Goal: Task Accomplishment & Management: Complete application form

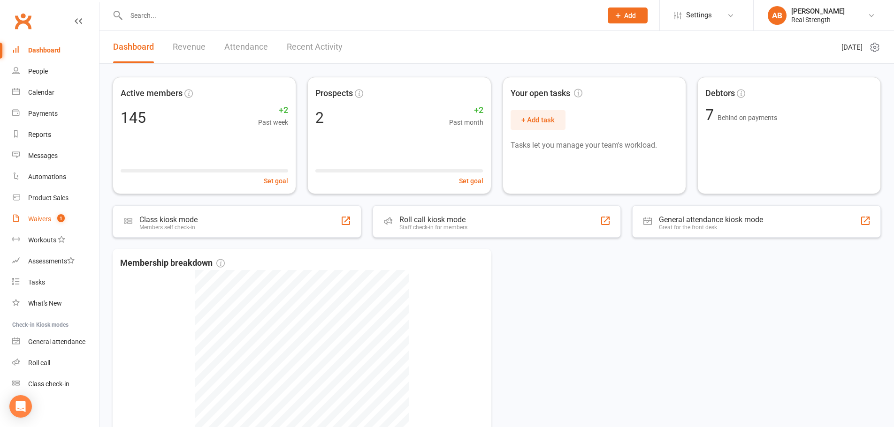
click at [48, 227] on link "Waivers 1" at bounding box center [55, 219] width 87 height 21
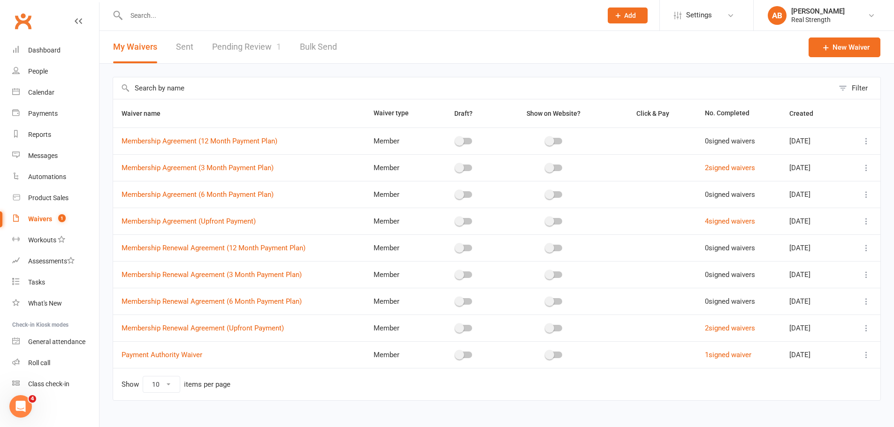
click at [253, 50] on link "Pending Review 1" at bounding box center [246, 47] width 69 height 32
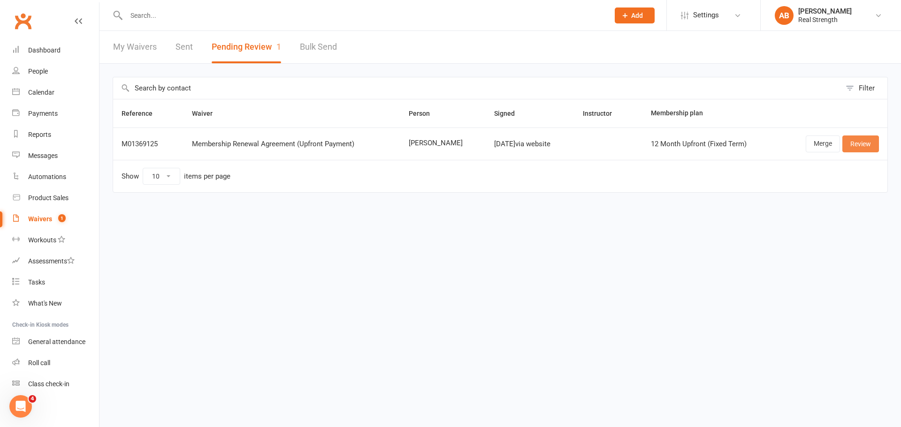
click at [859, 147] on link "Review" at bounding box center [860, 144] width 37 height 17
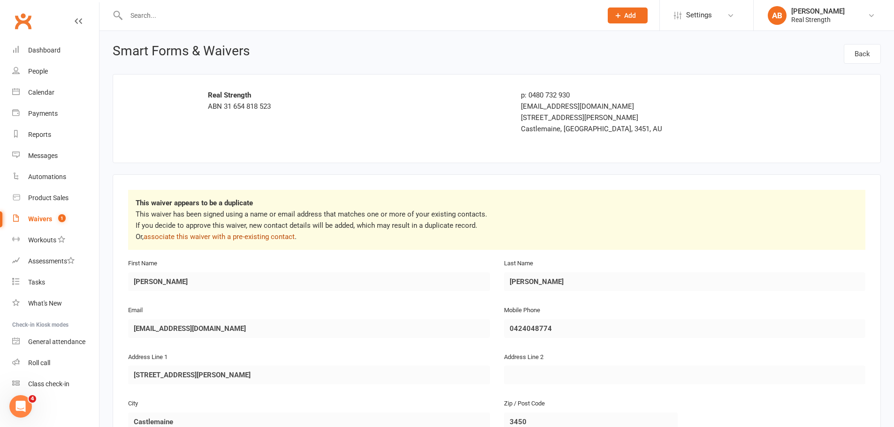
click at [261, 238] on link "associate this waiver with a pre-existing contact" at bounding box center [219, 237] width 151 height 8
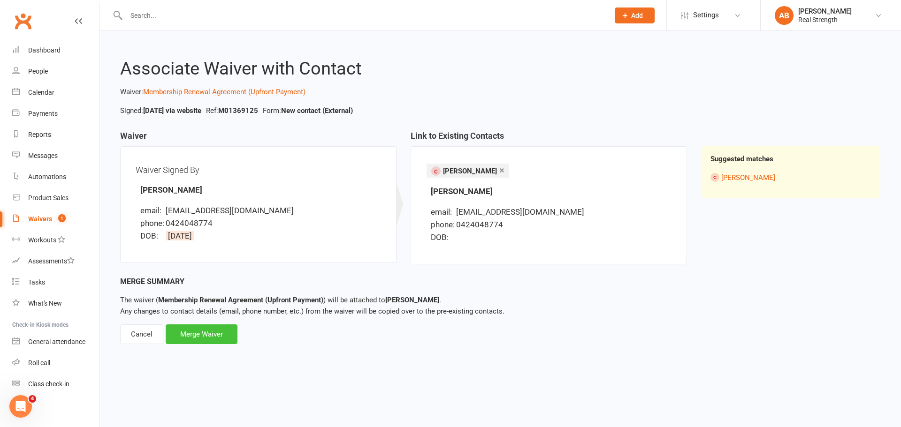
click at [229, 341] on div "Merge Waiver" at bounding box center [202, 335] width 72 height 20
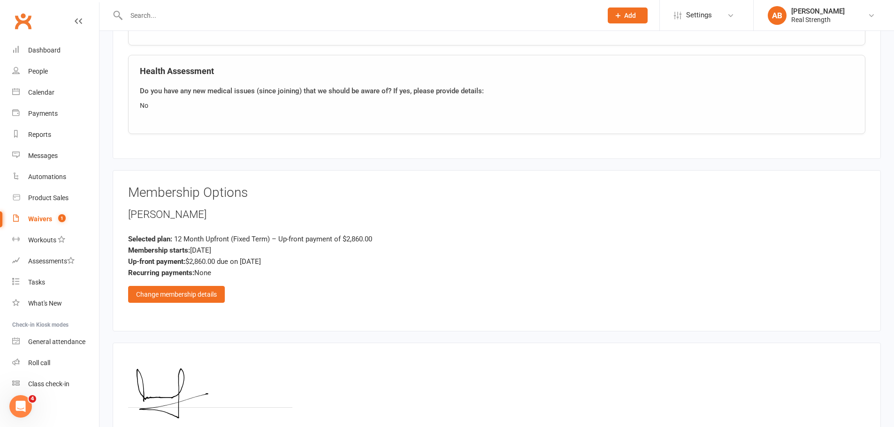
scroll to position [636, 0]
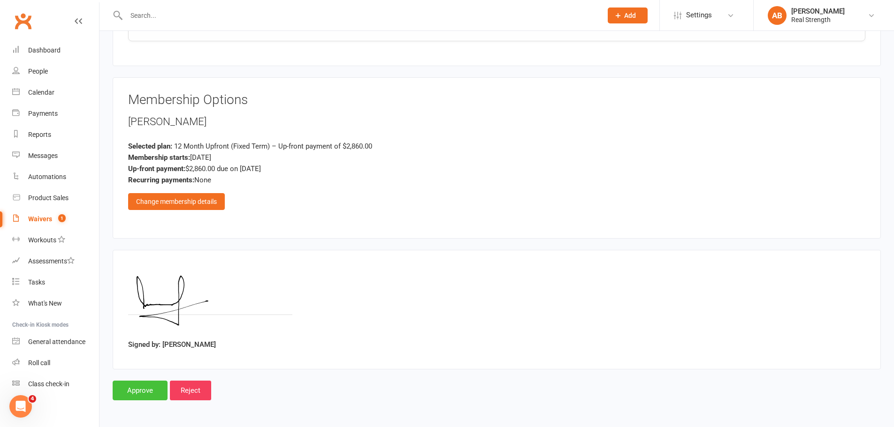
click at [136, 391] on input "Approve" at bounding box center [140, 391] width 55 height 20
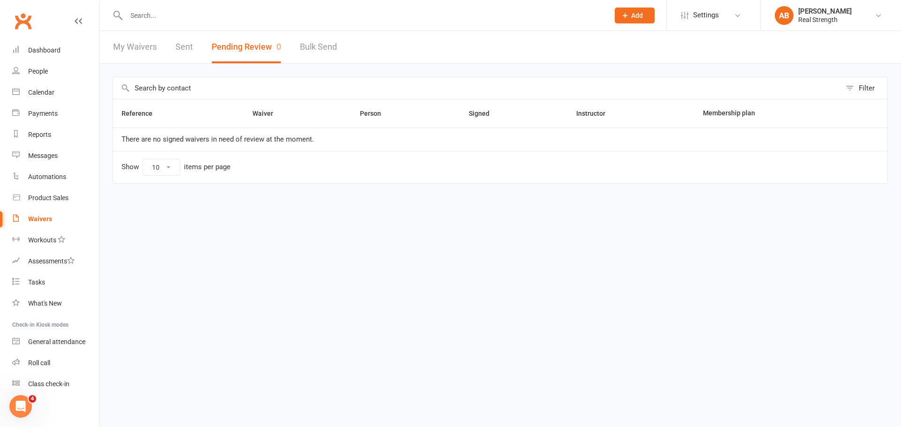
click at [874, 5] on li "AB [PERSON_NAME] Real Strength My profile My subscription Support & training Te…" at bounding box center [830, 15] width 141 height 30
click at [876, 9] on link "AB [PERSON_NAME] Real Strength" at bounding box center [831, 15] width 112 height 19
click at [51, 69] on link "People" at bounding box center [55, 71] width 87 height 21
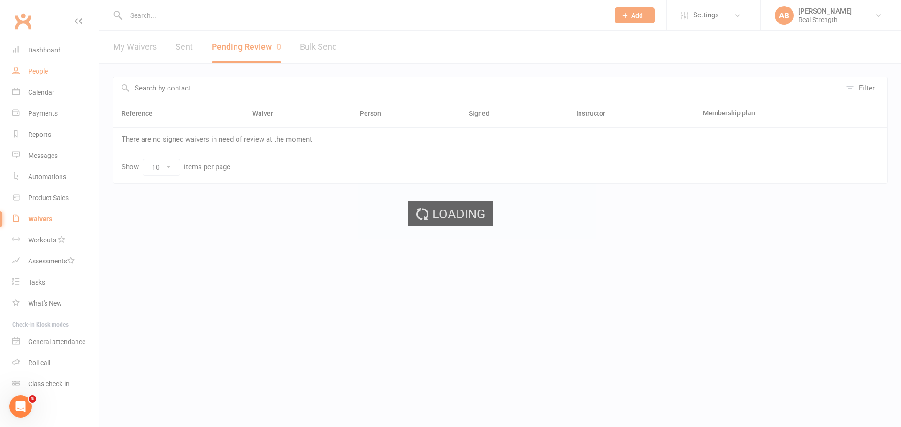
select select "100"
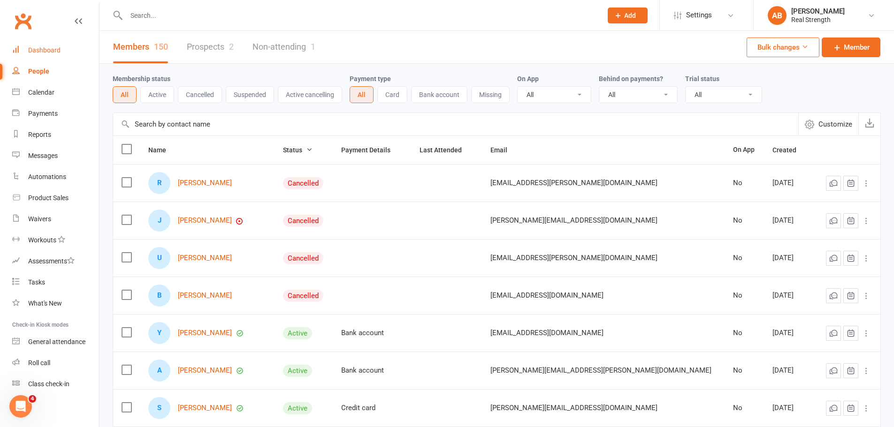
click at [45, 51] on div "Dashboard" at bounding box center [44, 50] width 32 height 8
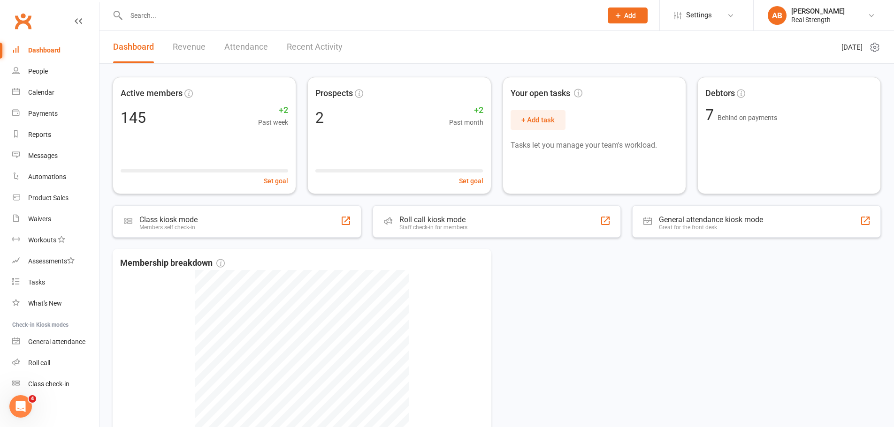
click at [158, 16] on input "text" at bounding box center [359, 15] width 472 height 13
type input "[PERSON_NAME]"
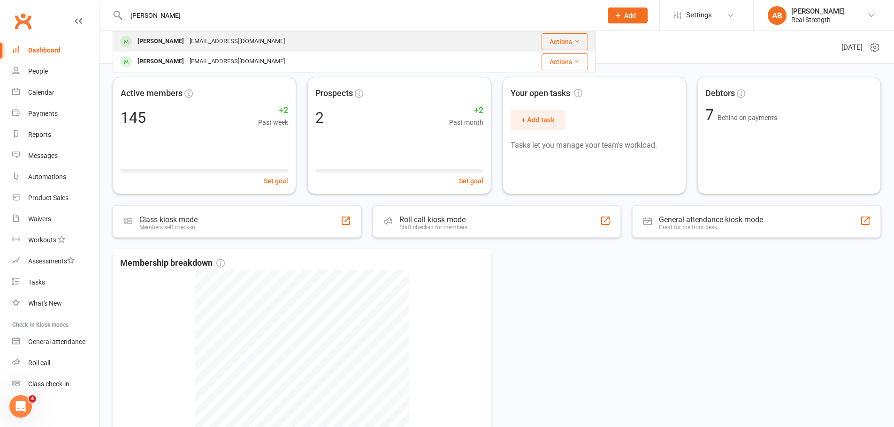
click at [176, 42] on div "[PERSON_NAME]" at bounding box center [161, 42] width 52 height 14
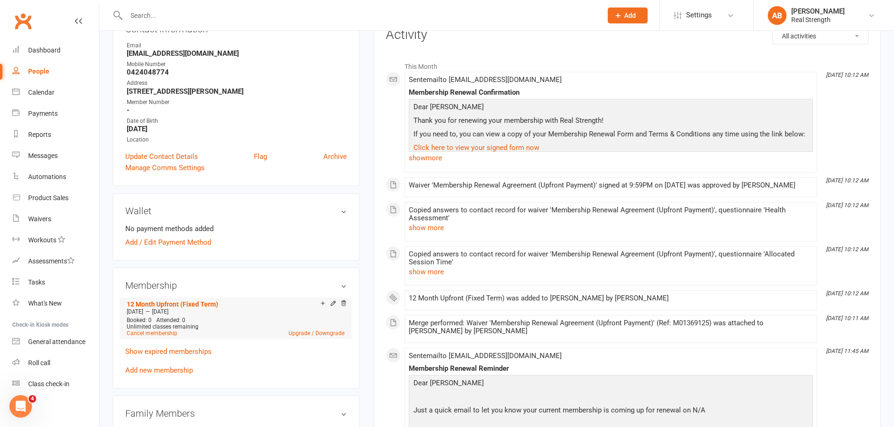
scroll to position [141, 0]
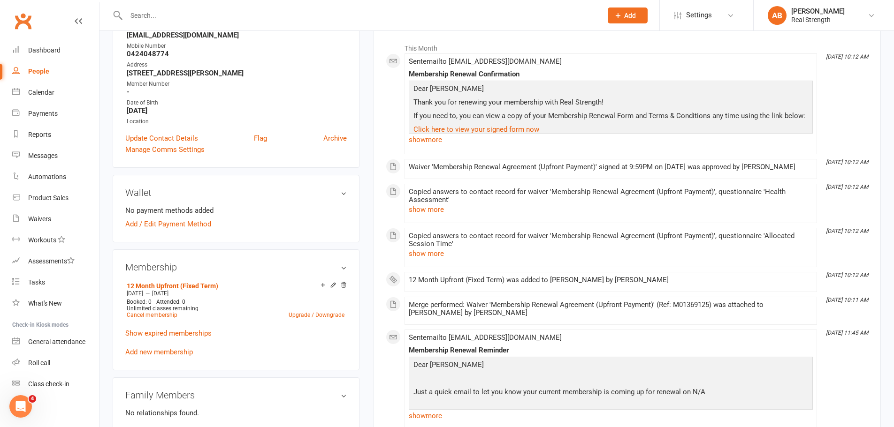
click at [179, 338] on p "Show expired memberships" at bounding box center [235, 333] width 221 height 11
click at [182, 333] on link "Show expired memberships" at bounding box center [168, 333] width 86 height 8
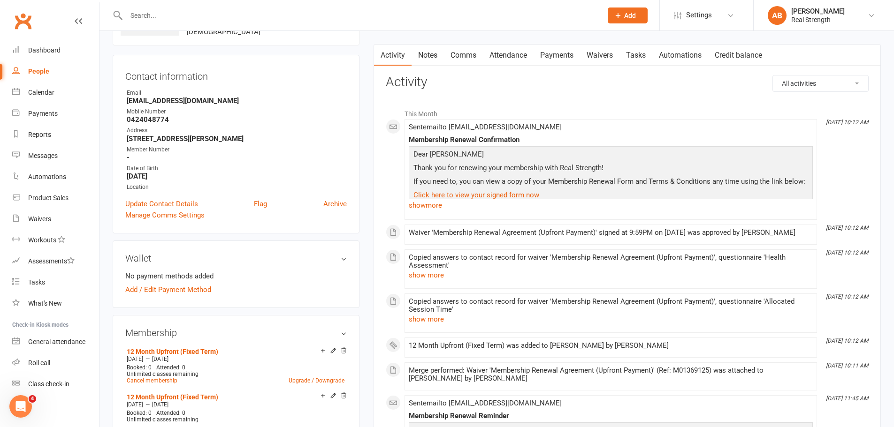
scroll to position [0, 0]
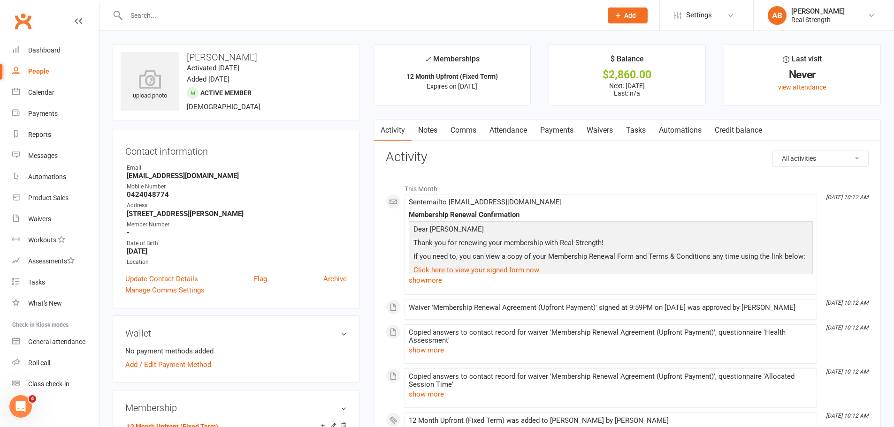
click at [550, 131] on link "Payments" at bounding box center [556, 131] width 46 height 22
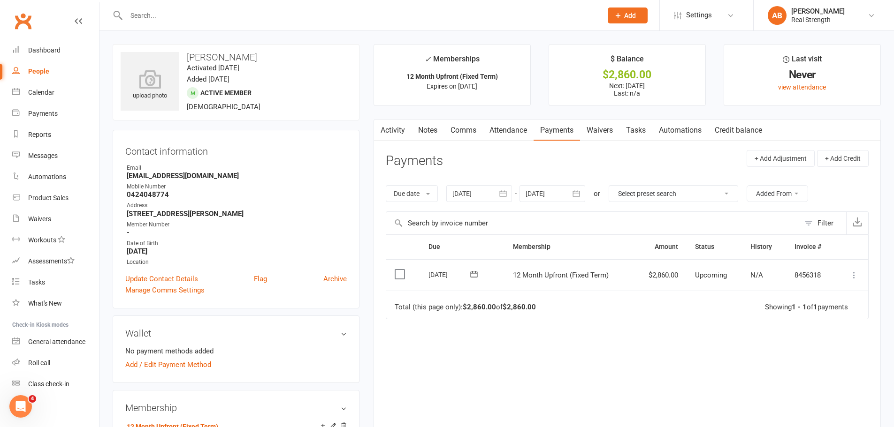
click at [402, 274] on label at bounding box center [401, 274] width 13 height 9
click at [401, 270] on input "checkbox" at bounding box center [398, 270] width 6 height 0
click at [858, 272] on icon at bounding box center [853, 275] width 9 height 9
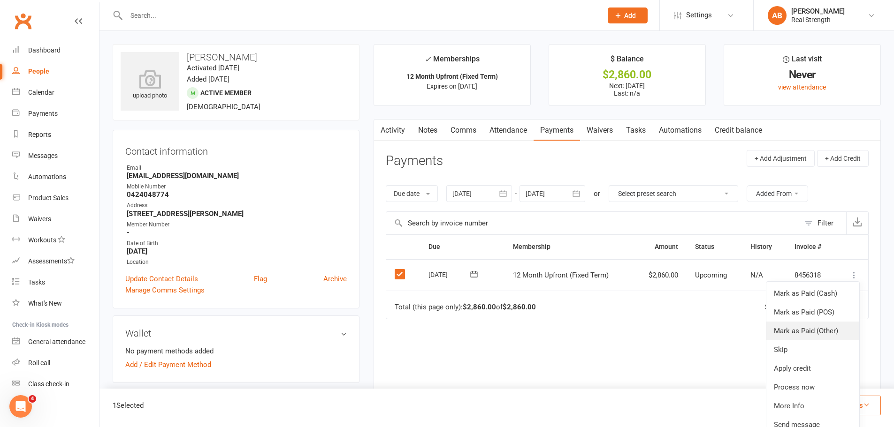
click at [822, 330] on link "Mark as Paid (Other)" at bounding box center [812, 331] width 93 height 19
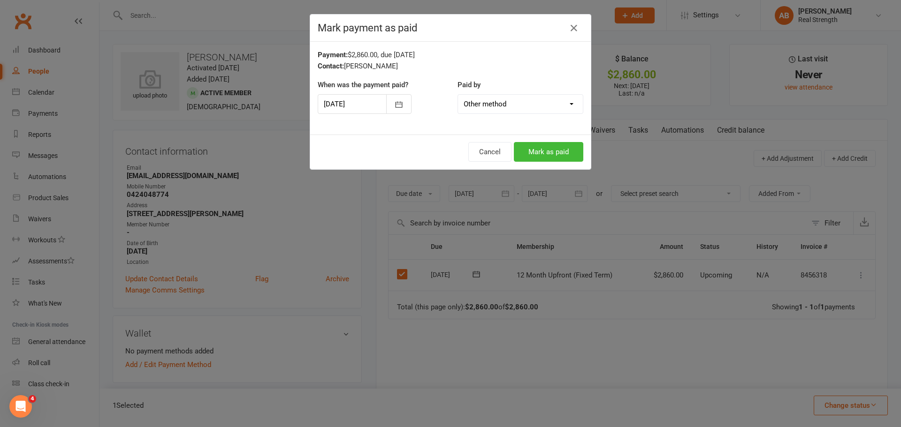
click at [486, 110] on select "Cash POS Other method" at bounding box center [520, 104] width 125 height 19
click at [458, 95] on select "Cash POS Other method" at bounding box center [520, 104] width 125 height 19
click at [540, 152] on button "Mark as paid" at bounding box center [548, 152] width 69 height 20
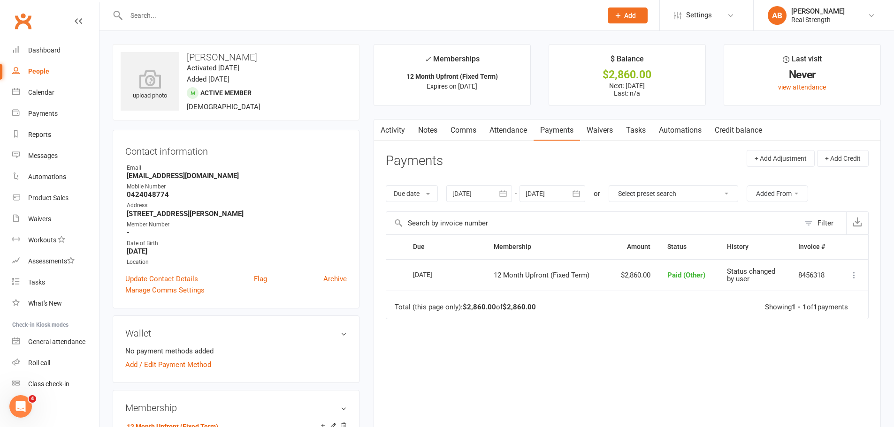
click at [400, 130] on link "Activity" at bounding box center [393, 131] width 38 height 22
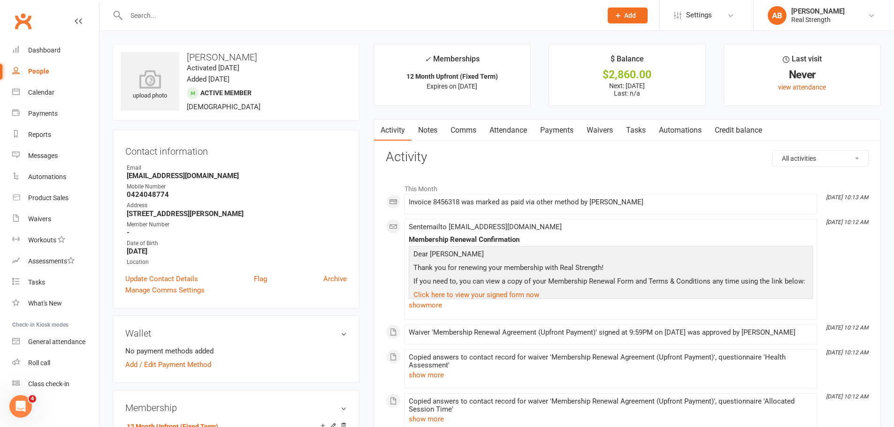
click at [152, 19] on input "text" at bounding box center [359, 15] width 472 height 13
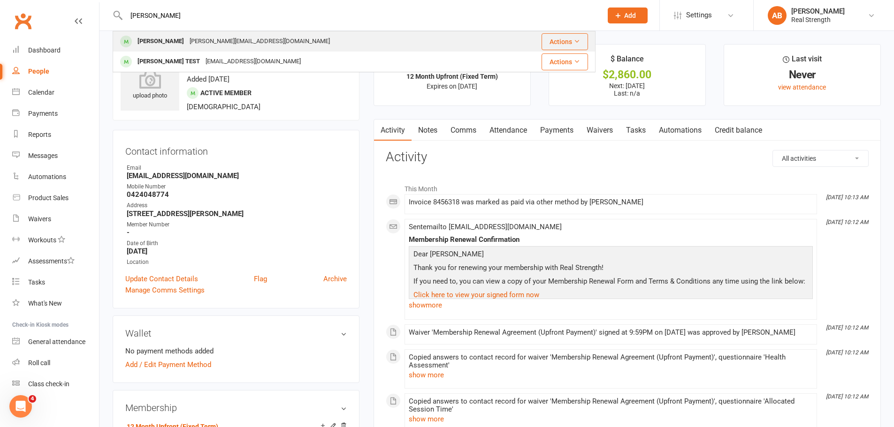
type input "[PERSON_NAME]"
click at [157, 38] on div "[PERSON_NAME]" at bounding box center [161, 42] width 52 height 14
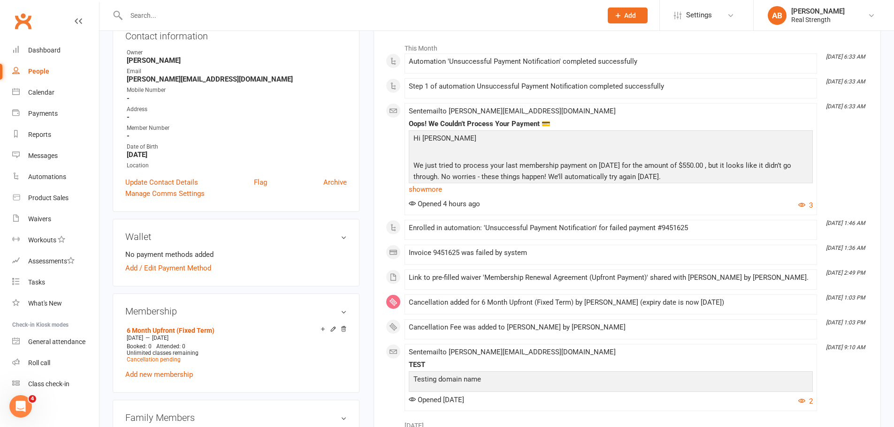
scroll to position [47, 0]
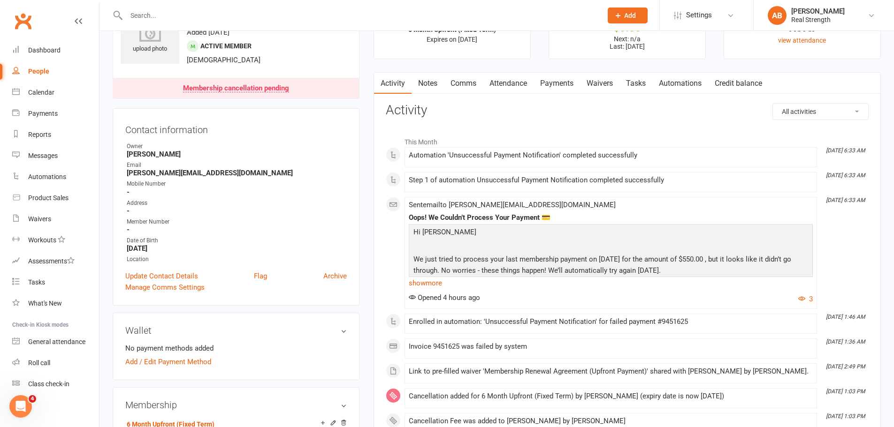
click at [548, 79] on link "Payments" at bounding box center [556, 84] width 46 height 22
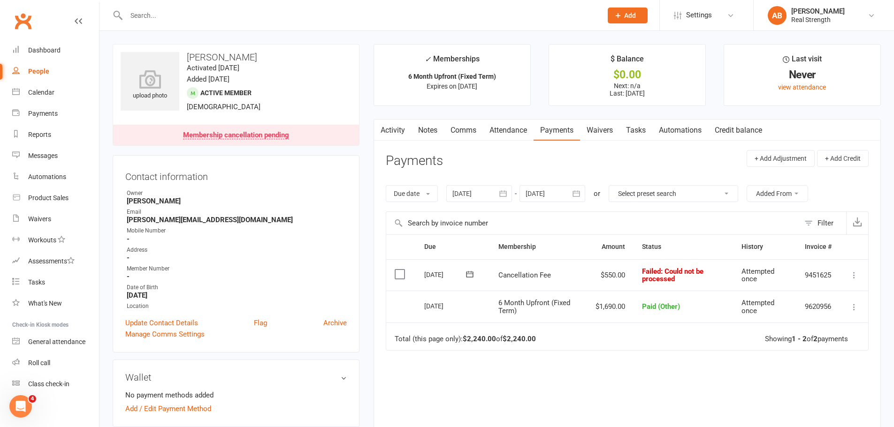
click at [47, 70] on div "People" at bounding box center [38, 72] width 21 height 8
select select "100"
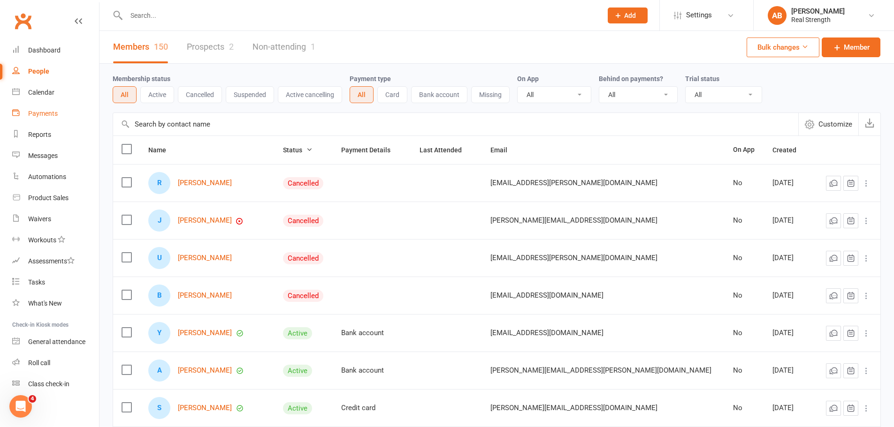
click at [58, 116] on link "Payments" at bounding box center [55, 113] width 87 height 21
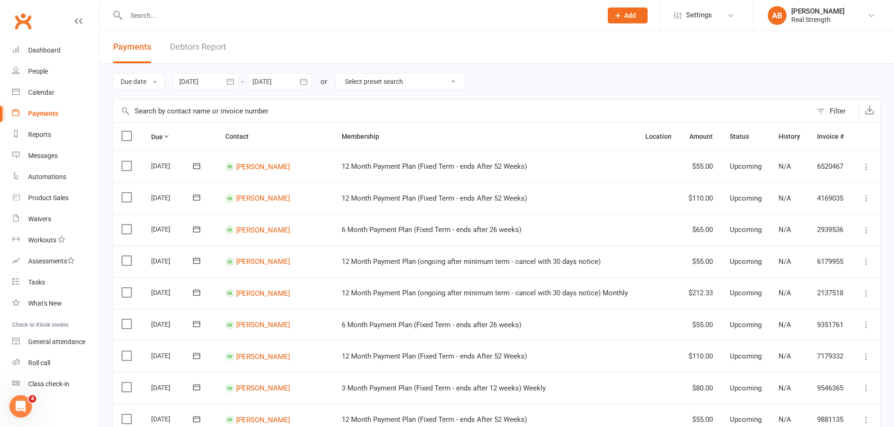
click at [220, 82] on div at bounding box center [206, 81] width 66 height 17
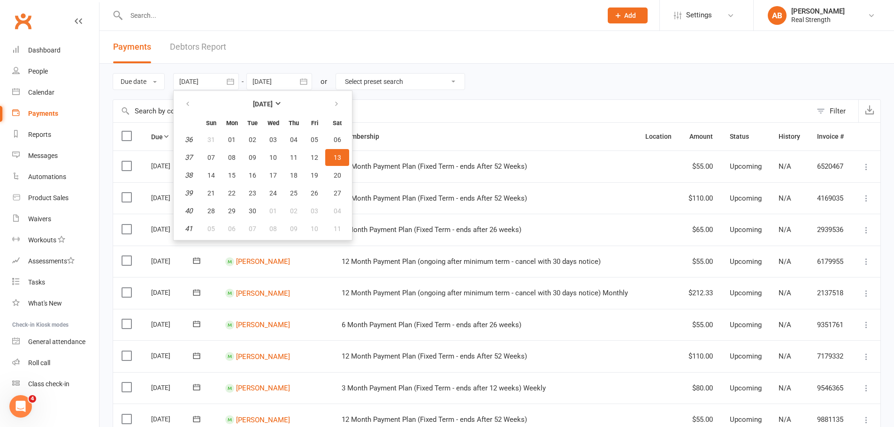
click at [337, 154] on span "13" at bounding box center [338, 158] width 8 height 8
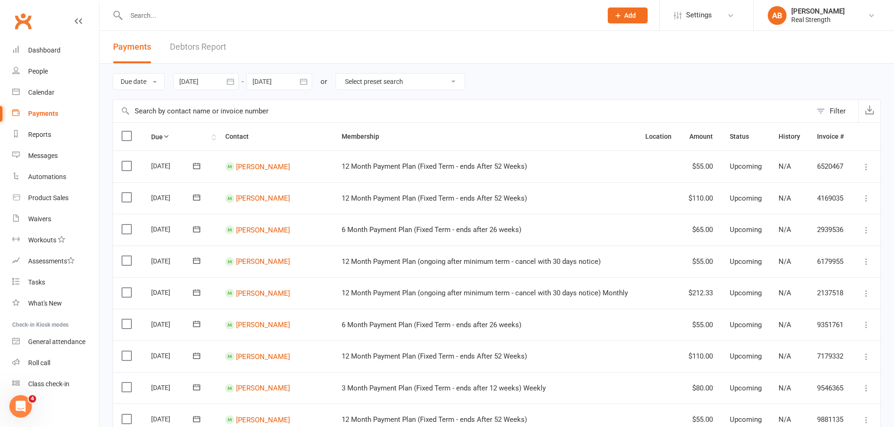
click at [172, 134] on th "Due" at bounding box center [180, 137] width 74 height 28
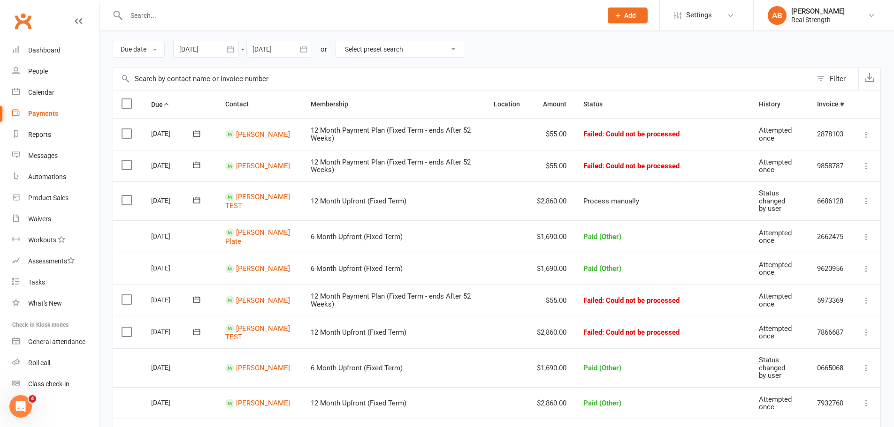
scroll to position [47, 0]
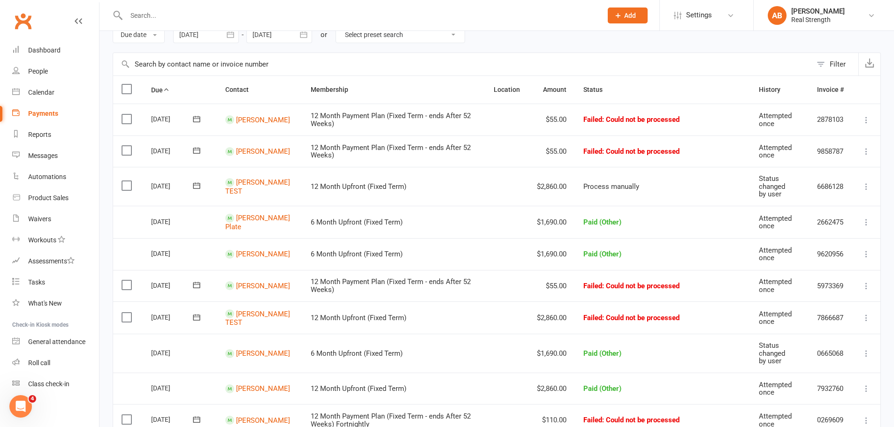
click at [127, 118] on label at bounding box center [128, 118] width 13 height 9
click at [127, 114] on input "checkbox" at bounding box center [125, 114] width 6 height 0
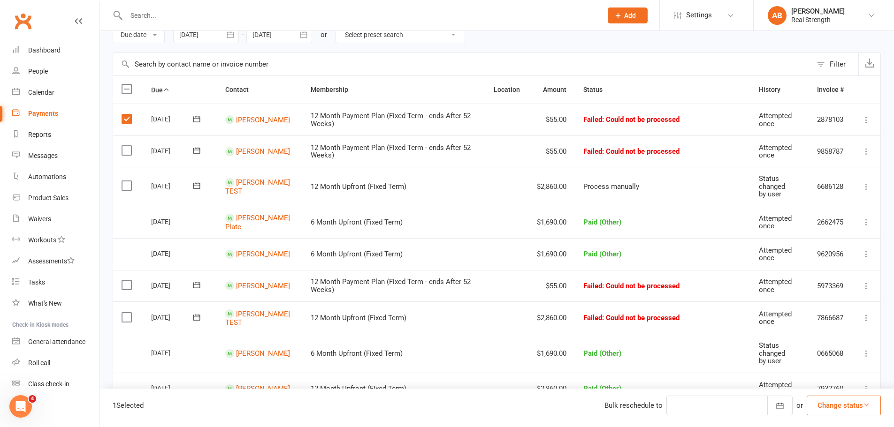
click at [852, 404] on button "Change status" at bounding box center [844, 406] width 74 height 20
click at [128, 122] on label at bounding box center [128, 118] width 13 height 9
click at [128, 114] on input "checkbox" at bounding box center [125, 114] width 6 height 0
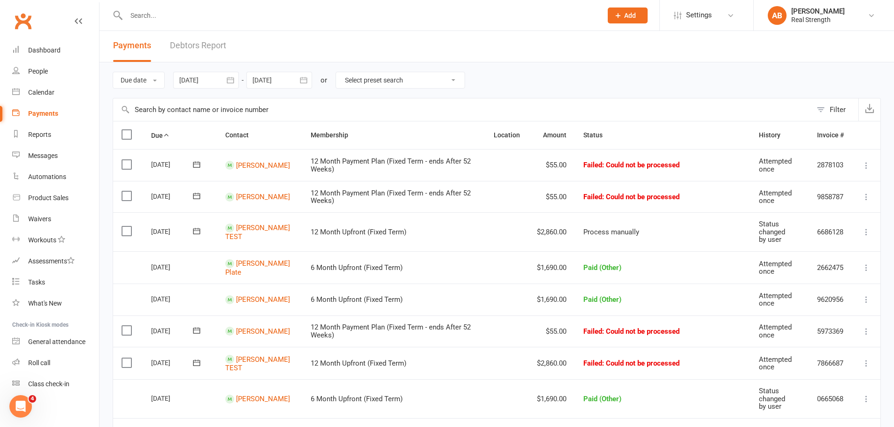
scroll to position [0, 0]
click at [45, 70] on div "People" at bounding box center [38, 72] width 20 height 8
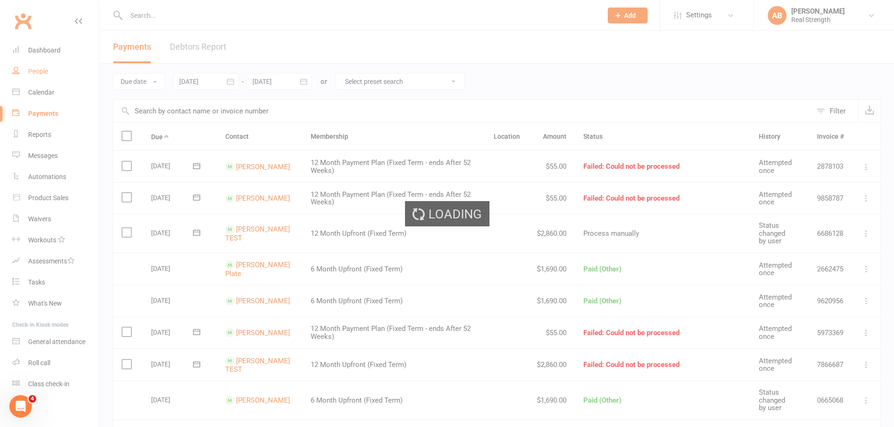
select select "100"
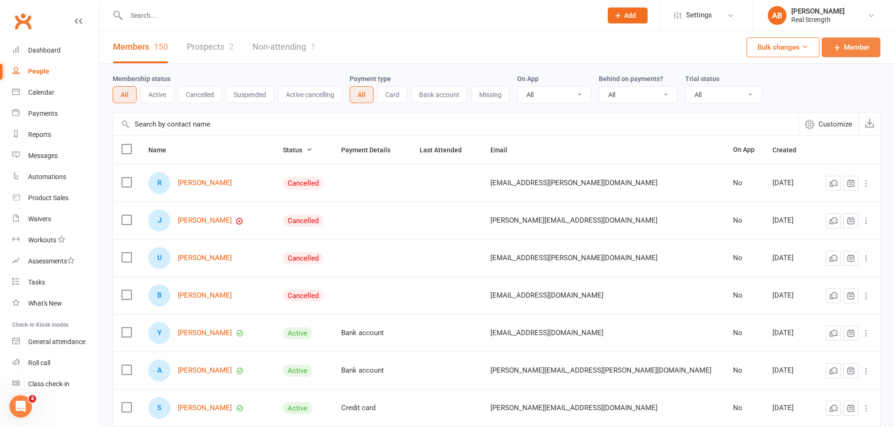
click at [854, 46] on span "Member" at bounding box center [857, 47] width 26 height 11
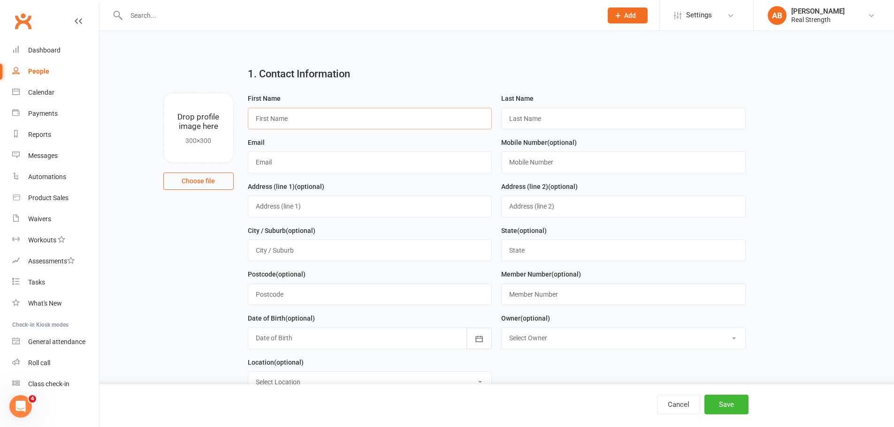
click at [312, 120] on input "text" at bounding box center [370, 119] width 244 height 22
type input "[PERSON_NAME]"
type input "Norton"
click at [287, 155] on input "text" at bounding box center [370, 163] width 244 height 22
type input "[EMAIL_ADDRESS][DOMAIN_NAME]"
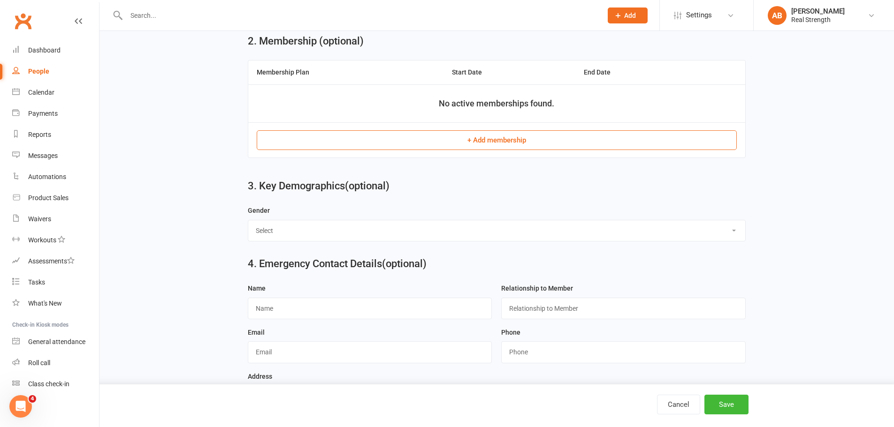
scroll to position [375, 0]
type input "0409197719"
click at [484, 144] on button "+ Add membership" at bounding box center [497, 140] width 480 height 20
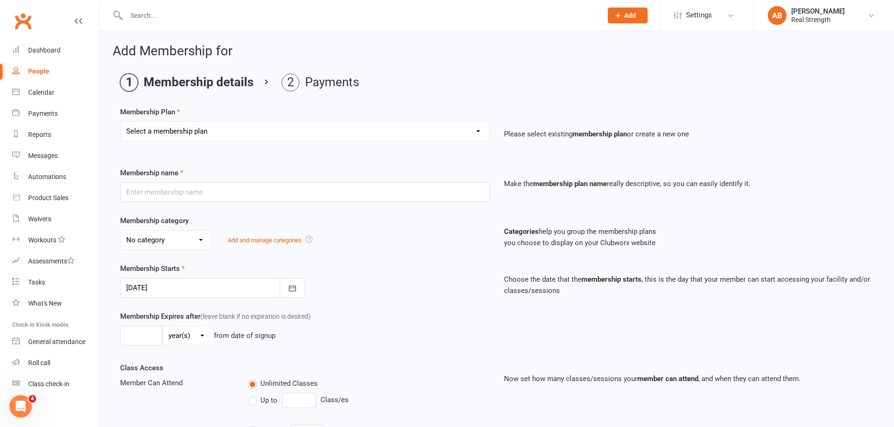
click at [177, 133] on select "Select a membership plan Create new Membership Plan 12 Month Upfront (Fixed Ter…" at bounding box center [305, 131] width 369 height 19
select select "2"
click at [121, 122] on select "Select a membership plan Create new Membership Plan 12 Month Upfront (Fixed Ter…" at bounding box center [305, 131] width 369 height 19
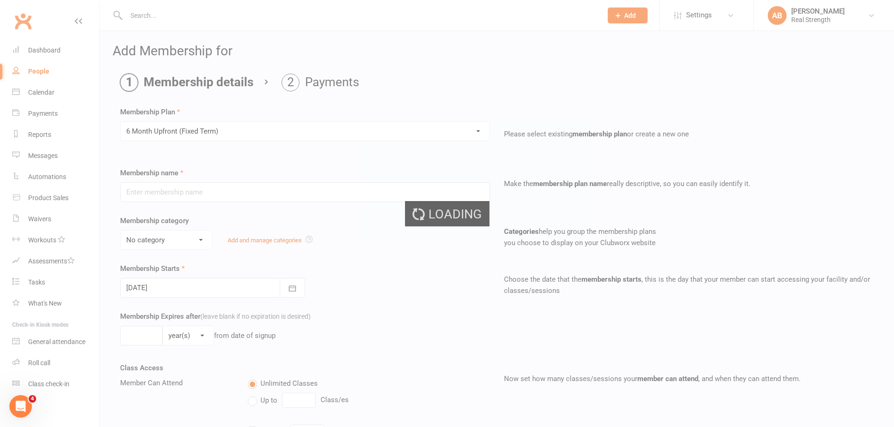
type input "6 Month Upfront (Fixed Term)"
select select "2"
type input "26"
select select "1"
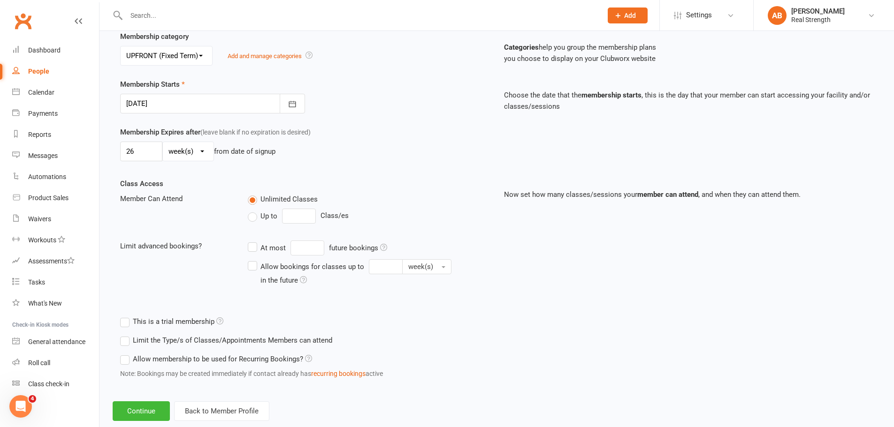
scroll to position [188, 0]
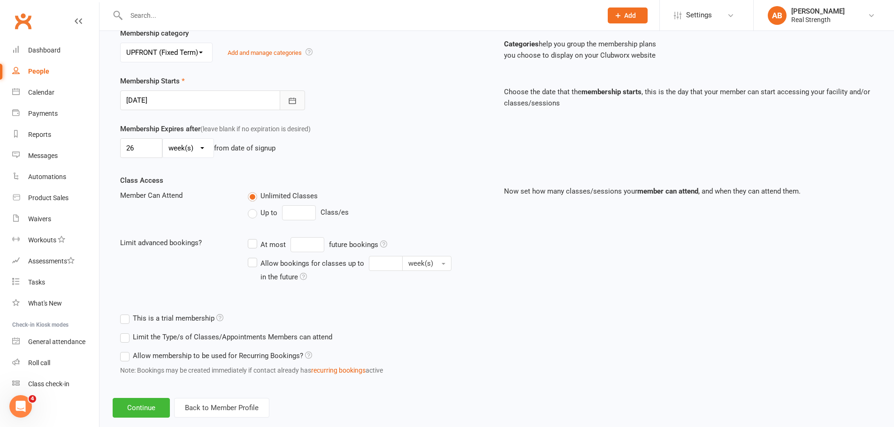
click at [294, 105] on icon "button" at bounding box center [292, 100] width 9 height 9
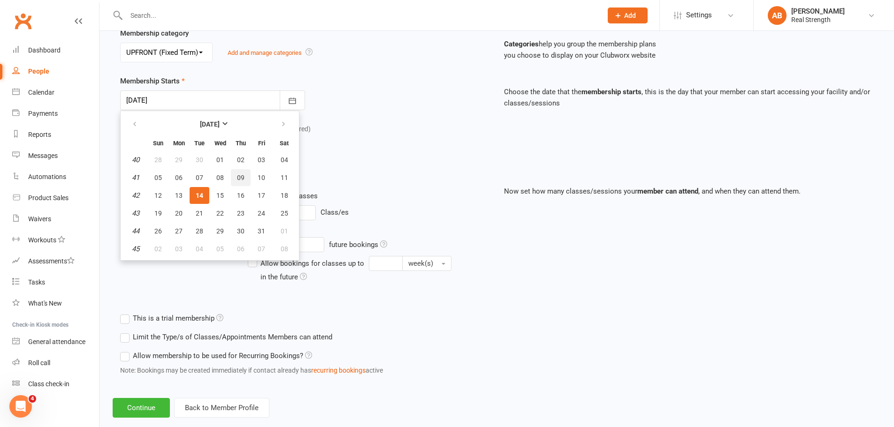
click at [238, 176] on span "09" at bounding box center [241, 178] width 8 height 8
type input "[DATE]"
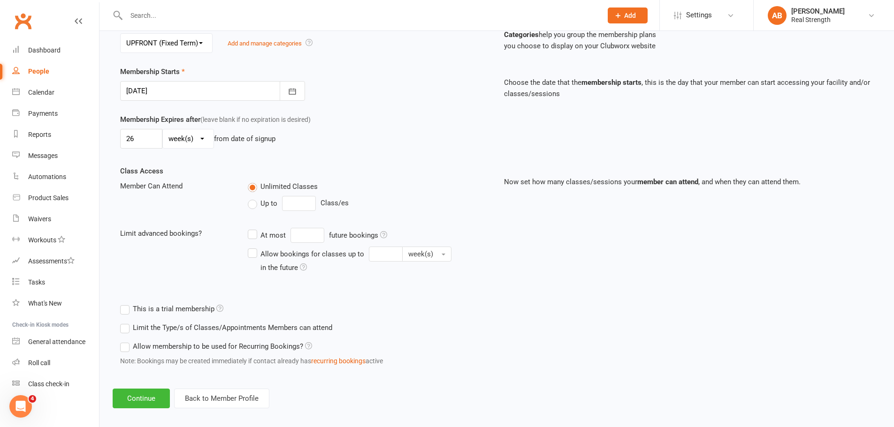
scroll to position [205, 0]
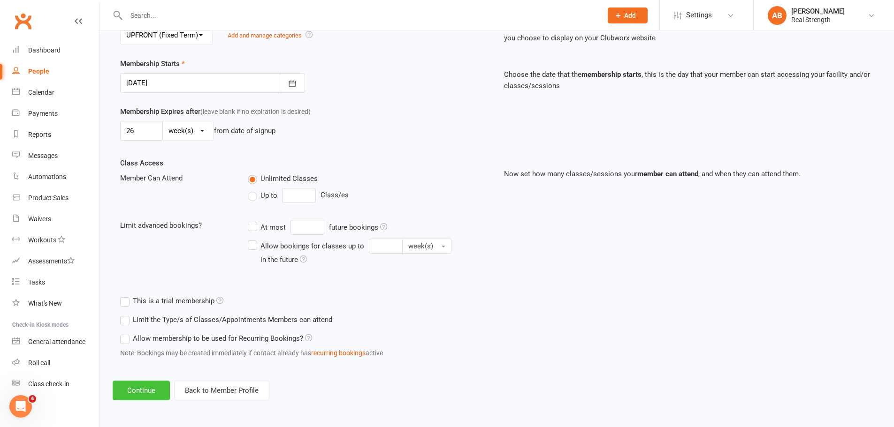
click at [144, 393] on button "Continue" at bounding box center [141, 391] width 57 height 20
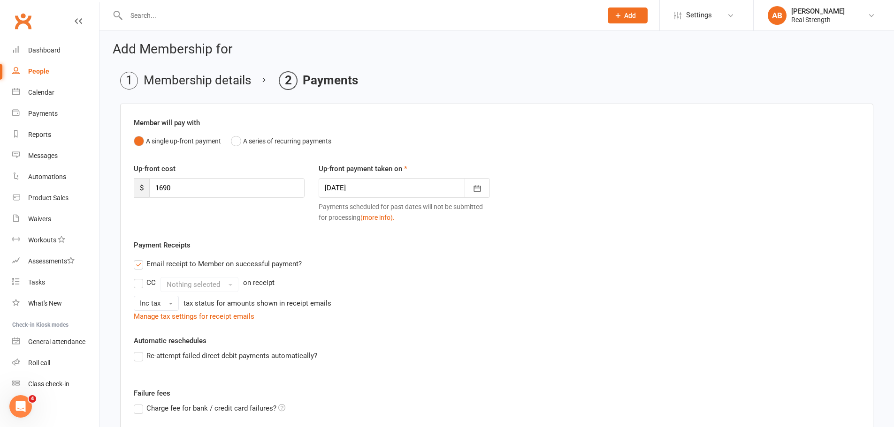
scroll to position [0, 0]
click at [476, 193] on icon "button" at bounding box center [476, 191] width 7 height 6
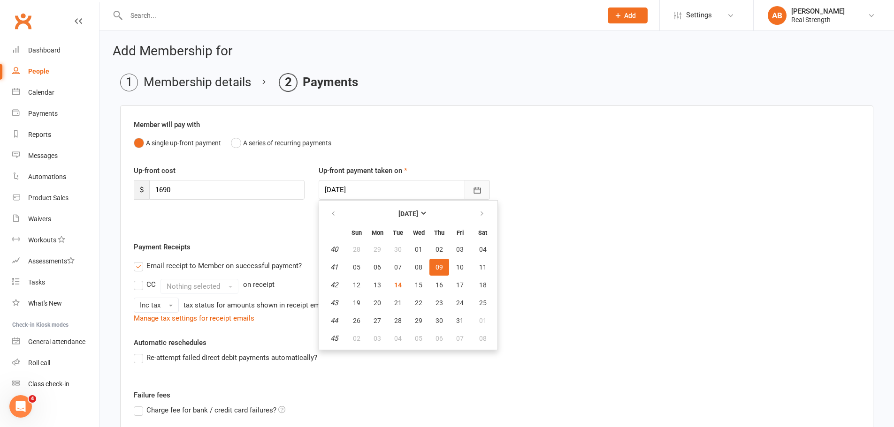
click at [476, 193] on icon "button" at bounding box center [476, 191] width 7 height 6
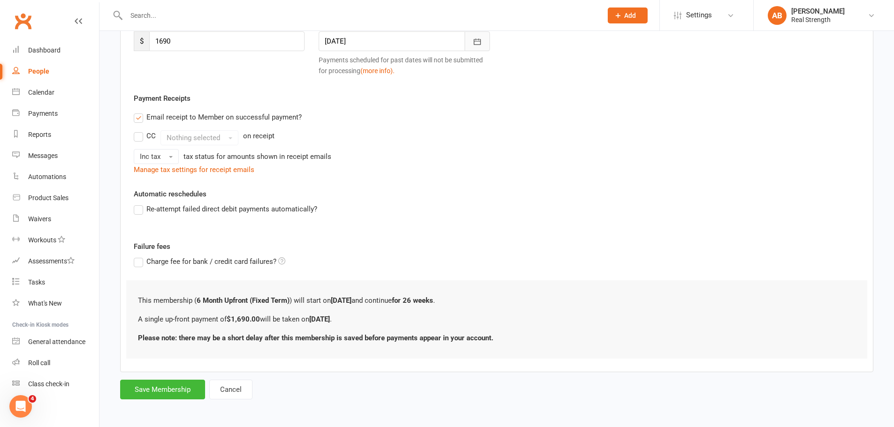
scroll to position [150, 0]
click at [160, 385] on button "Save Membership" at bounding box center [162, 389] width 85 height 20
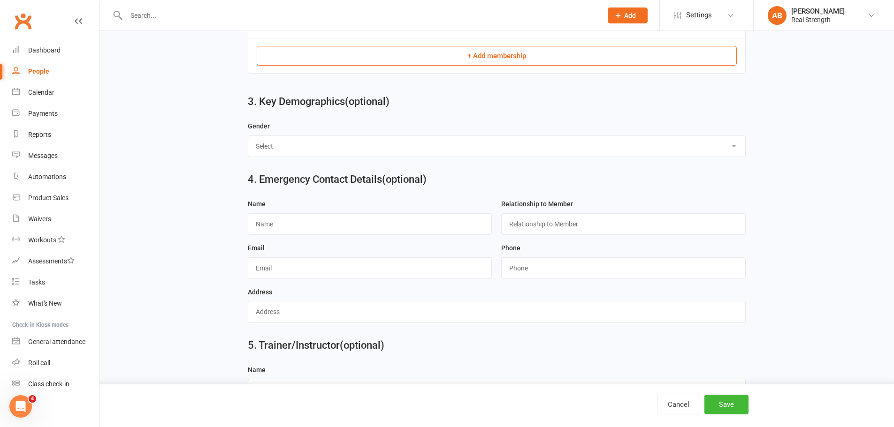
scroll to position [493, 0]
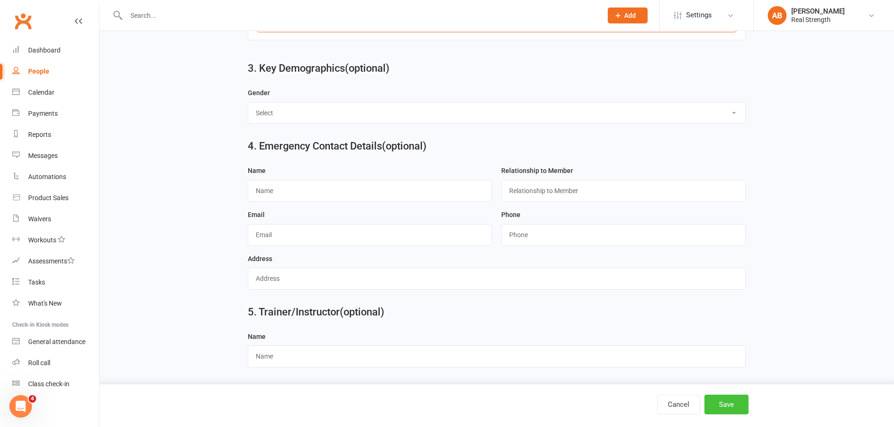
click at [717, 407] on button "Save" at bounding box center [726, 405] width 44 height 20
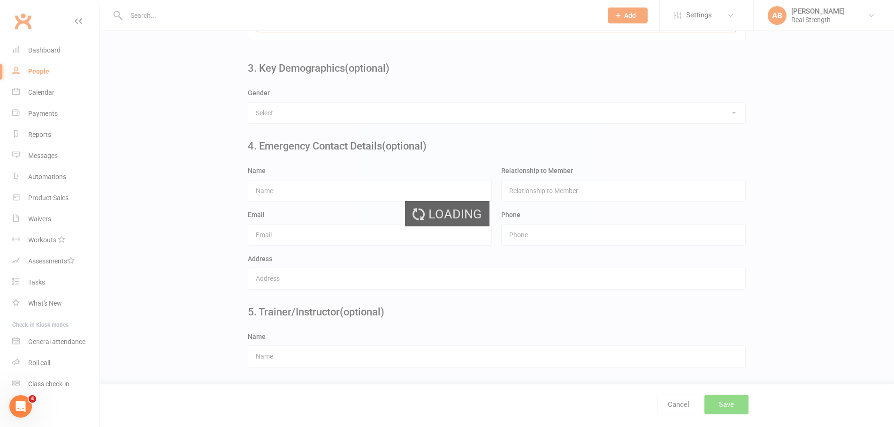
scroll to position [0, 0]
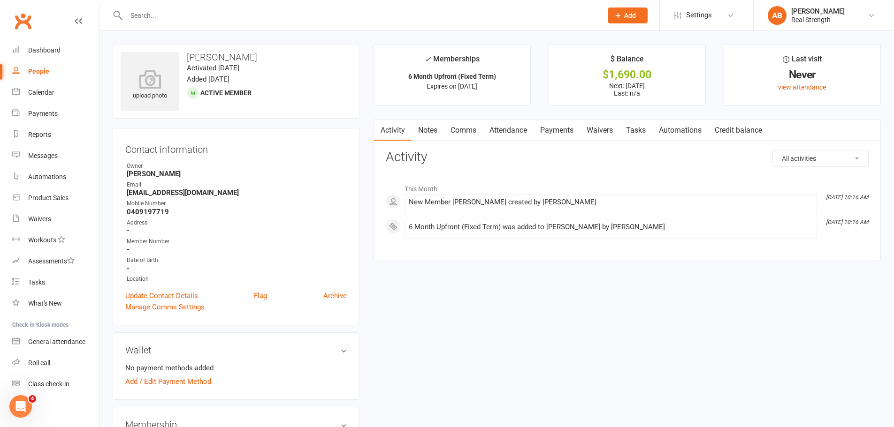
click at [577, 130] on link "Payments" at bounding box center [556, 131] width 46 height 22
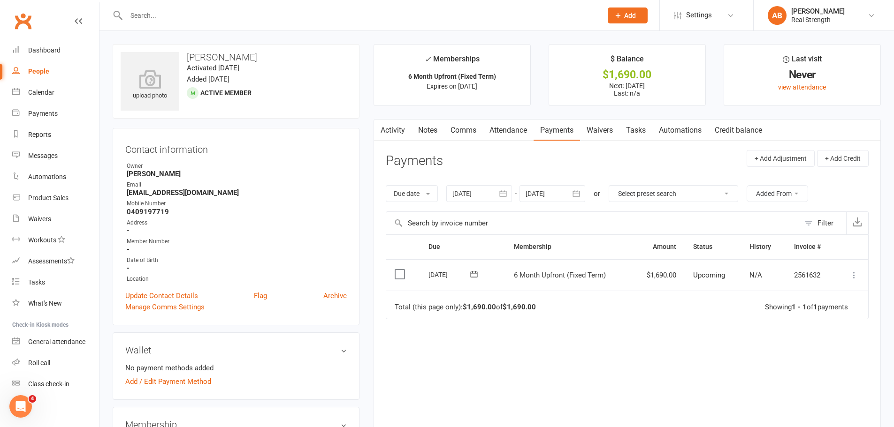
click at [398, 274] on label at bounding box center [401, 274] width 13 height 9
click at [398, 270] on input "checkbox" at bounding box center [398, 270] width 6 height 0
click at [858, 275] on icon at bounding box center [853, 275] width 9 height 9
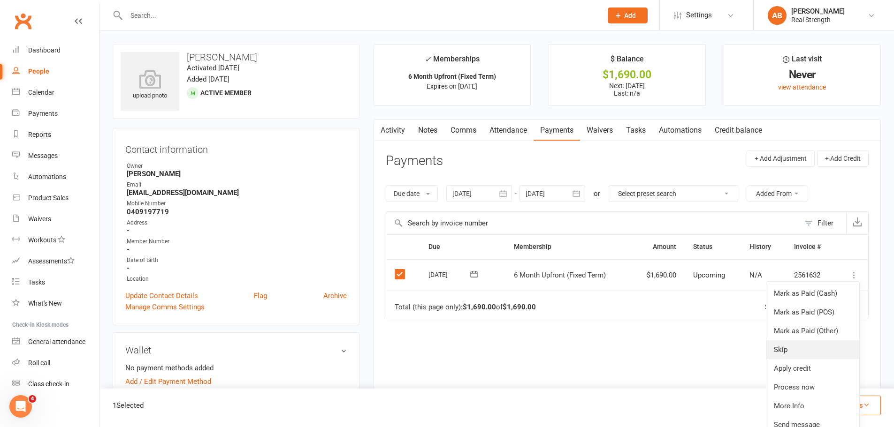
scroll to position [47, 0]
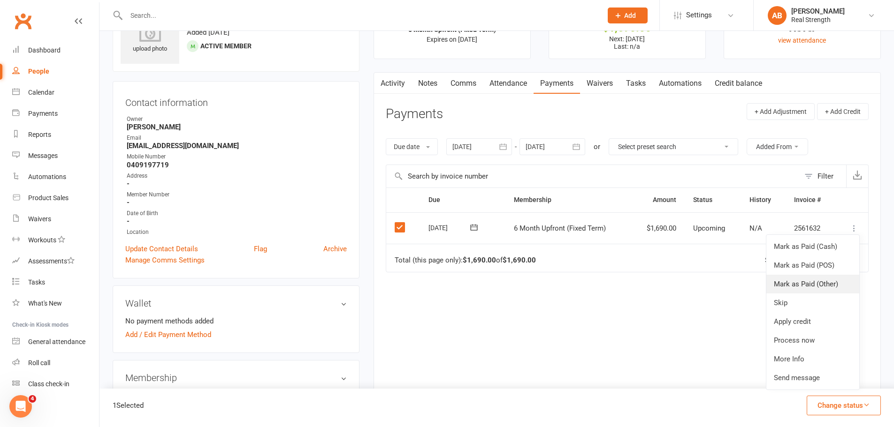
click at [803, 280] on link "Mark as Paid (Other)" at bounding box center [812, 284] width 93 height 19
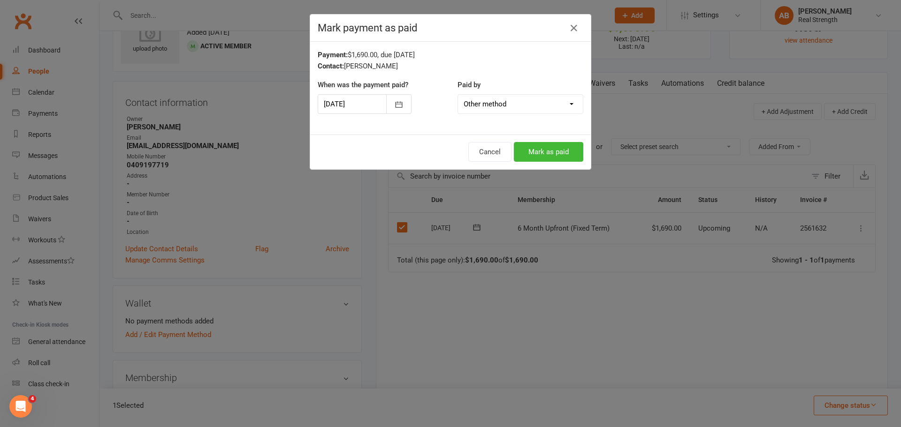
click at [499, 106] on select "Cash POS Other method" at bounding box center [520, 104] width 125 height 19
click at [458, 95] on select "Cash POS Other method" at bounding box center [520, 104] width 125 height 19
click at [515, 103] on select "Cash POS Other method" at bounding box center [520, 104] width 125 height 19
select select "2"
click at [458, 95] on select "Cash POS Other method" at bounding box center [520, 104] width 125 height 19
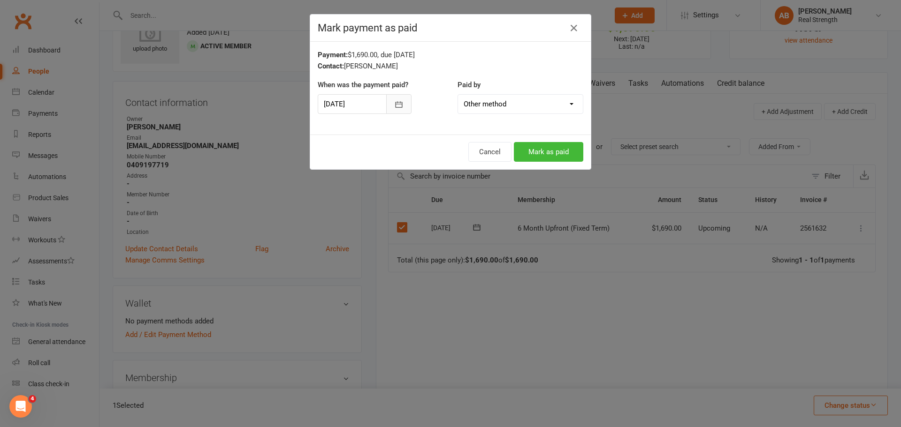
click at [399, 102] on icon "button" at bounding box center [398, 104] width 9 height 9
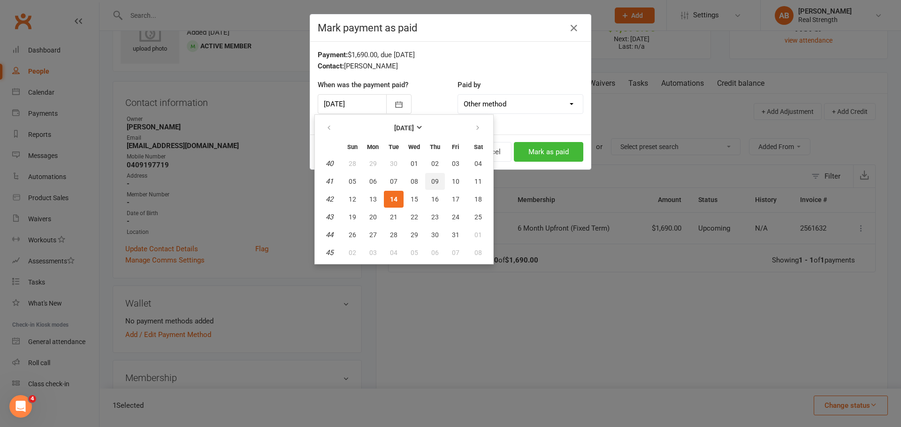
click at [436, 176] on button "09" at bounding box center [435, 181] width 20 height 17
type input "[DATE]"
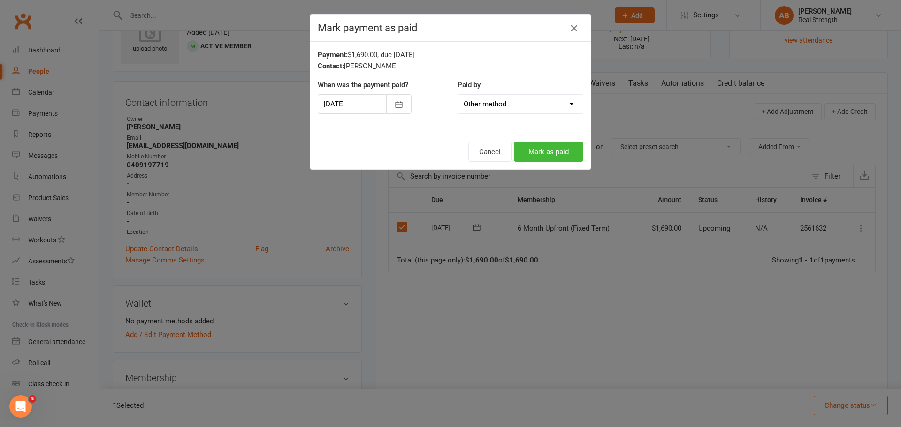
click at [568, 26] on icon "button" at bounding box center [573, 28] width 11 height 11
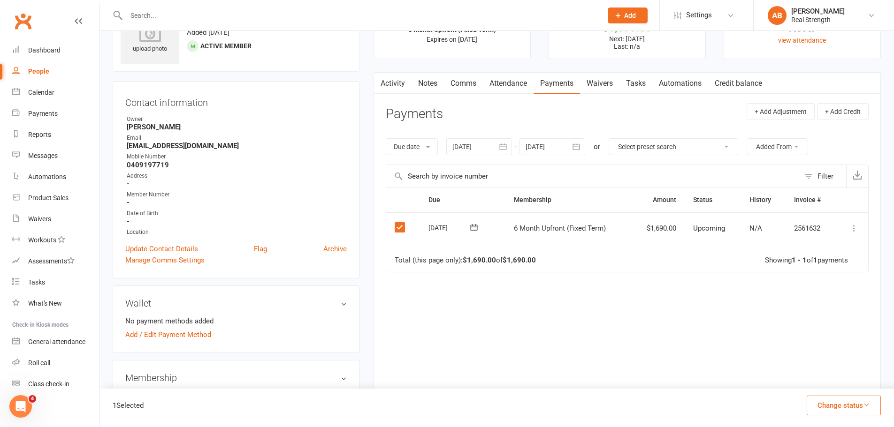
scroll to position [0, 0]
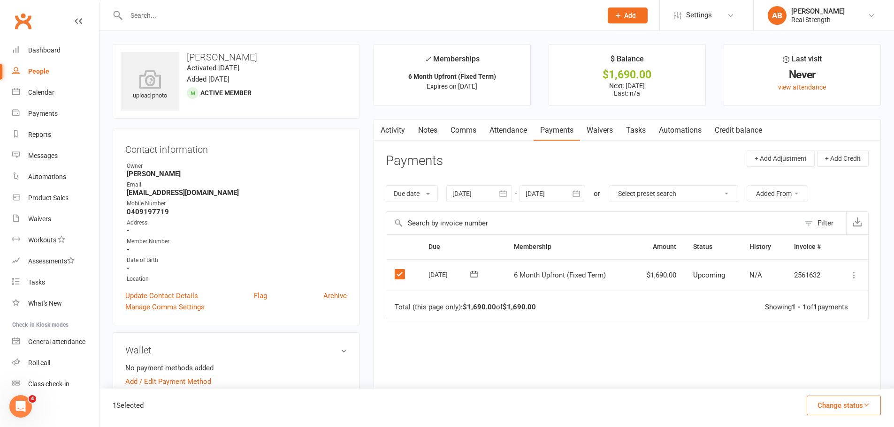
click at [397, 276] on label at bounding box center [401, 274] width 13 height 9
click at [397, 270] on input "checkbox" at bounding box center [398, 270] width 6 height 0
click at [397, 276] on label at bounding box center [401, 274] width 13 height 9
click at [397, 270] on input "checkbox" at bounding box center [398, 270] width 6 height 0
click at [852, 273] on icon at bounding box center [853, 275] width 9 height 9
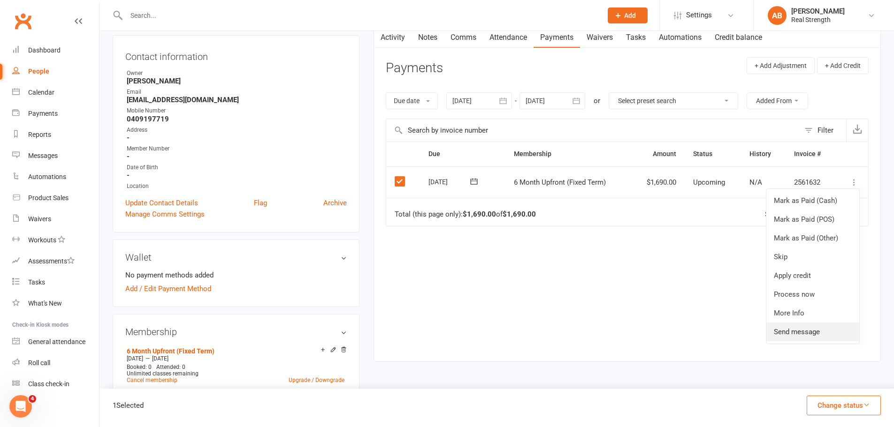
scroll to position [94, 0]
click at [788, 253] on link "Skip" at bounding box center [812, 256] width 93 height 19
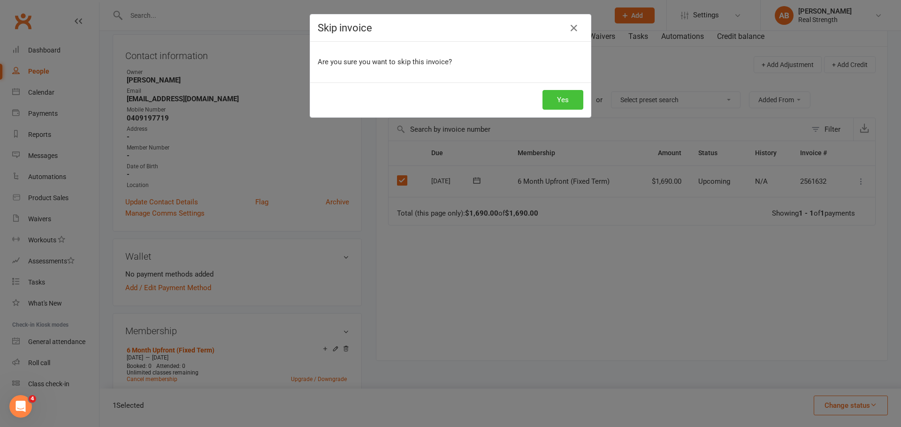
click at [554, 99] on button "Yes" at bounding box center [562, 100] width 41 height 20
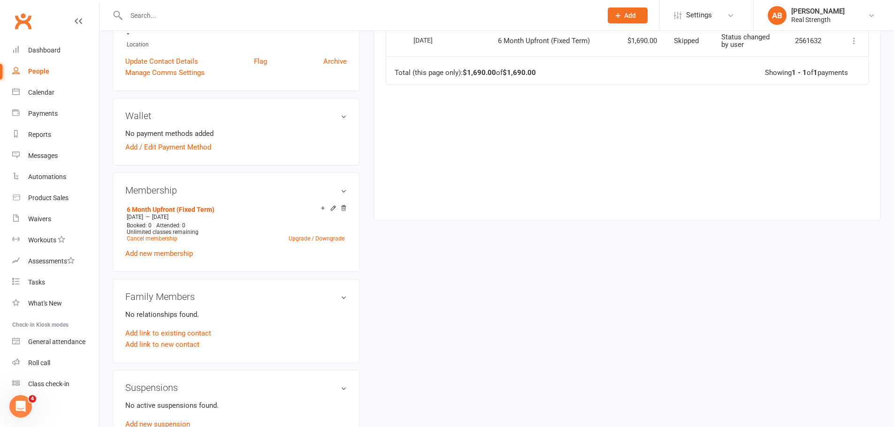
scroll to position [0, 0]
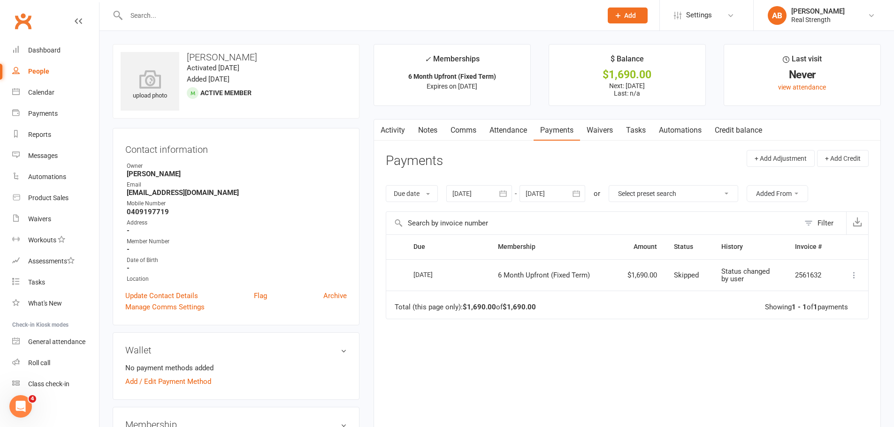
click at [461, 129] on link "Comms" at bounding box center [463, 131] width 39 height 22
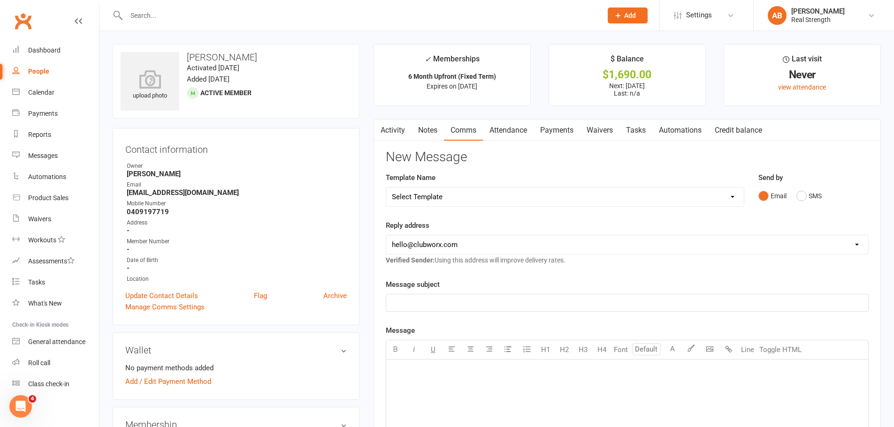
click at [401, 131] on link "Activity" at bounding box center [393, 131] width 38 height 22
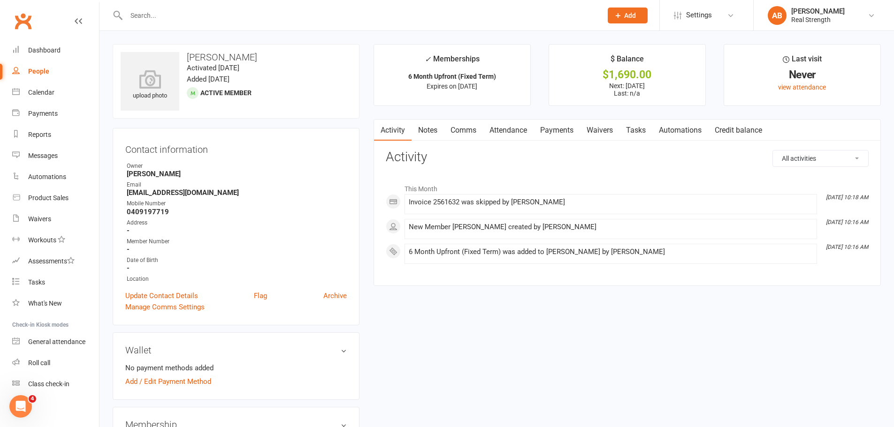
click at [29, 66] on link "People" at bounding box center [55, 71] width 87 height 21
select select "100"
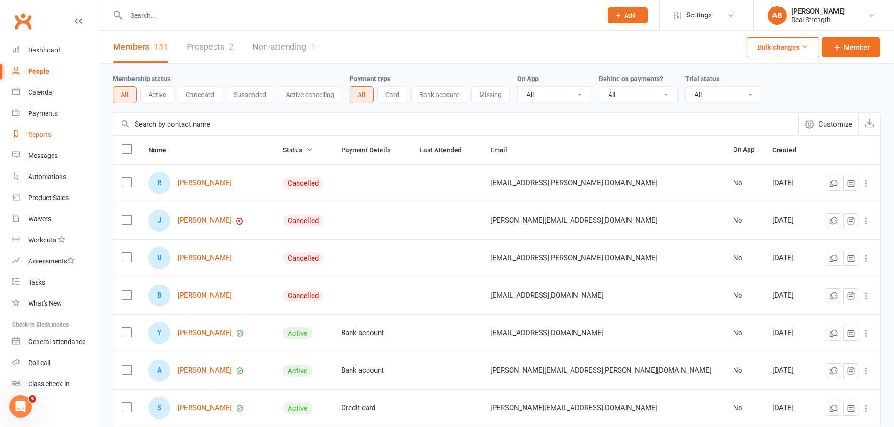
click at [39, 136] on div "Reports" at bounding box center [39, 135] width 23 height 8
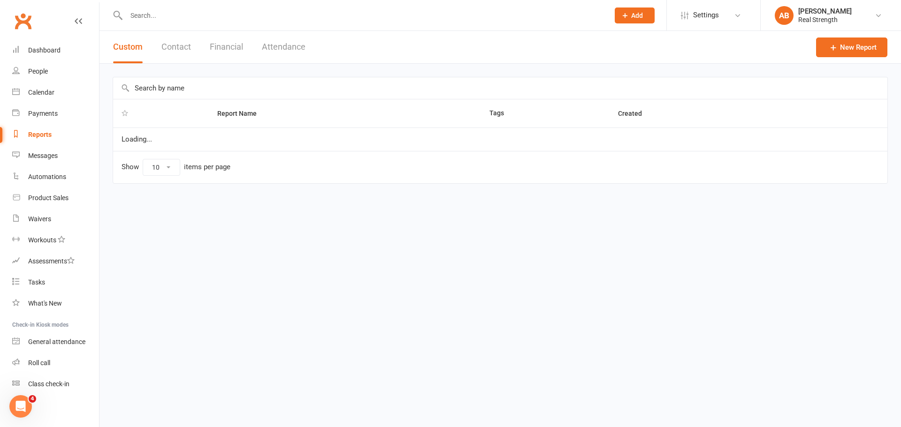
select select "100"
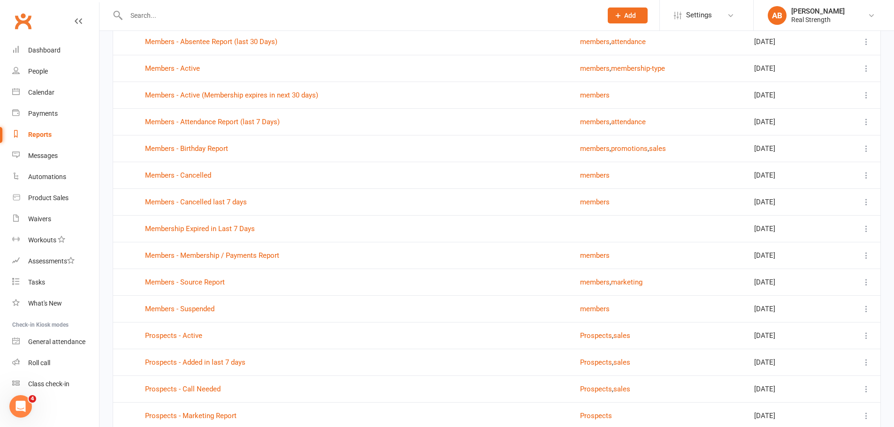
scroll to position [328, 0]
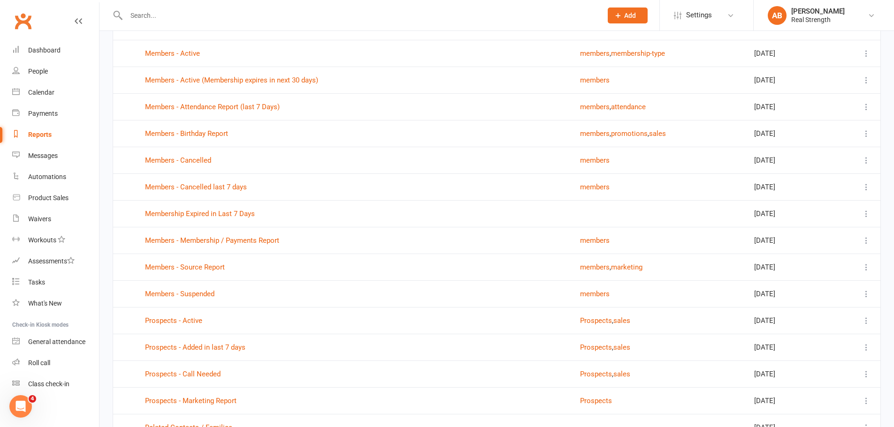
click at [871, 213] on button at bounding box center [865, 213] width 11 height 11
click at [791, 269] on link "Remove" at bounding box center [817, 269] width 93 height 19
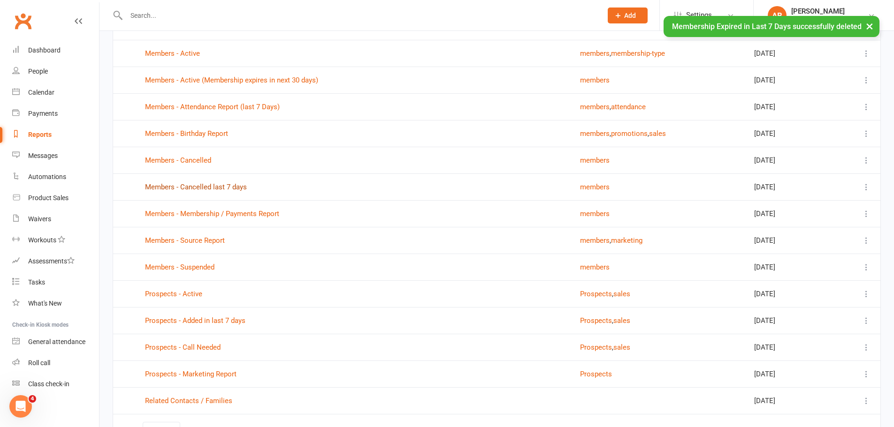
click at [230, 186] on link "Members - Cancelled last 7 days" at bounding box center [196, 187] width 102 height 8
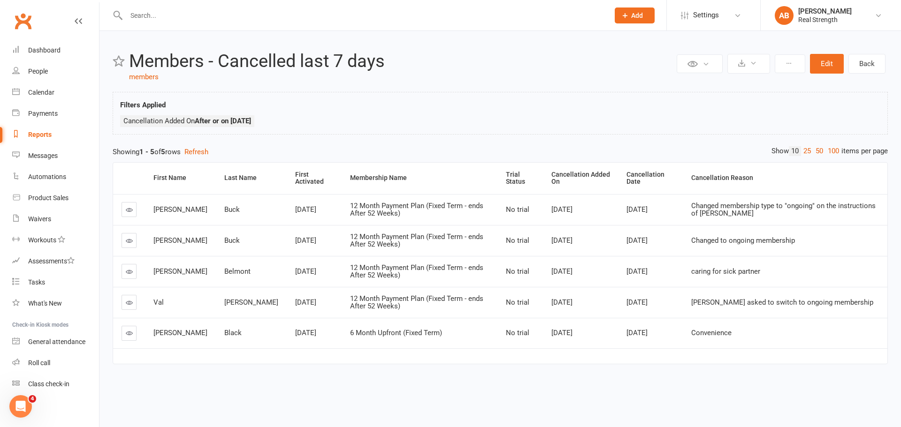
select select "100"
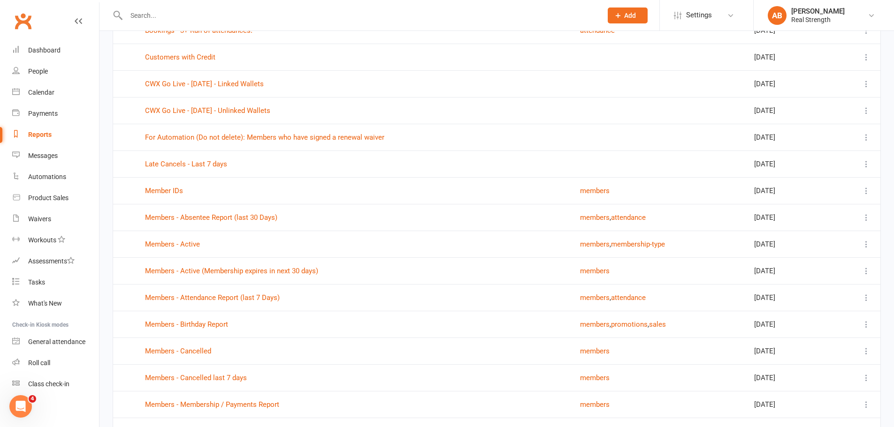
scroll to position [141, 0]
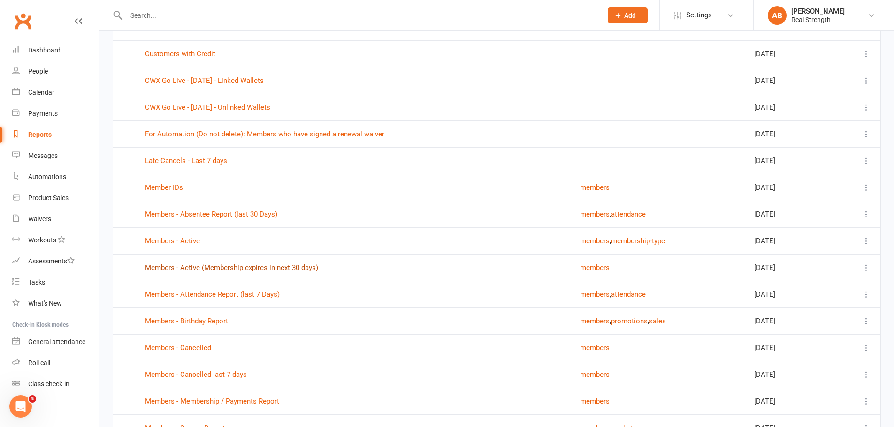
click at [256, 271] on link "Members - Active (Membership expires in next 30 days)" at bounding box center [231, 268] width 173 height 8
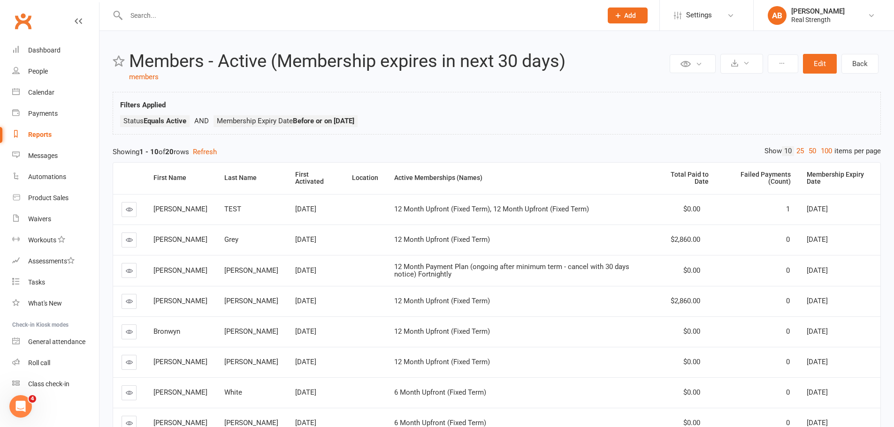
click at [128, 239] on icon at bounding box center [129, 239] width 7 height 7
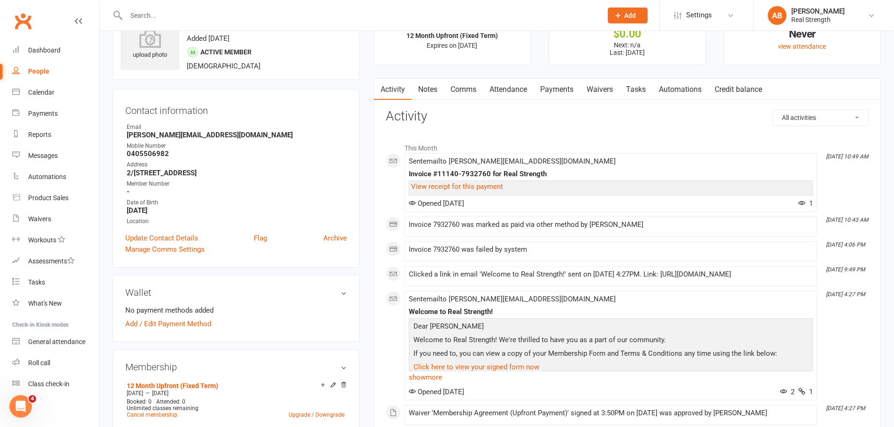
scroll to position [141, 0]
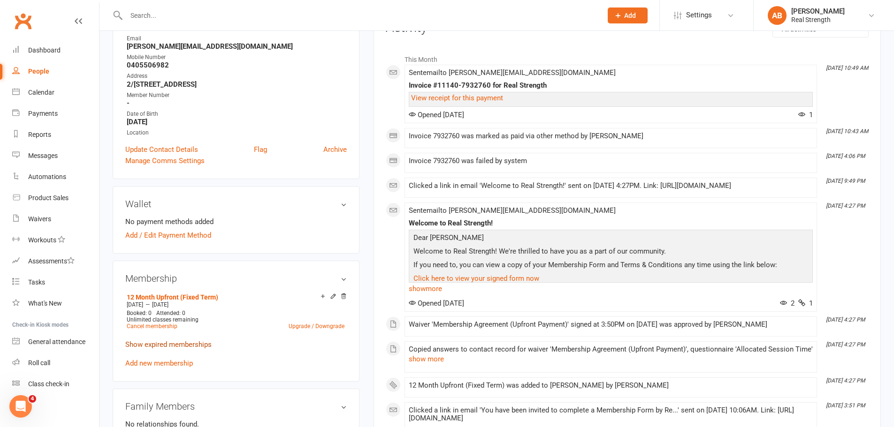
click at [174, 344] on link "Show expired memberships" at bounding box center [168, 345] width 86 height 8
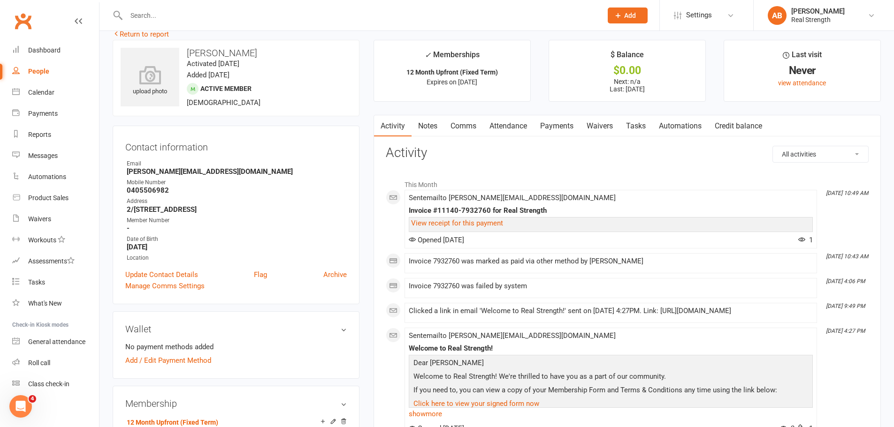
scroll to position [0, 0]
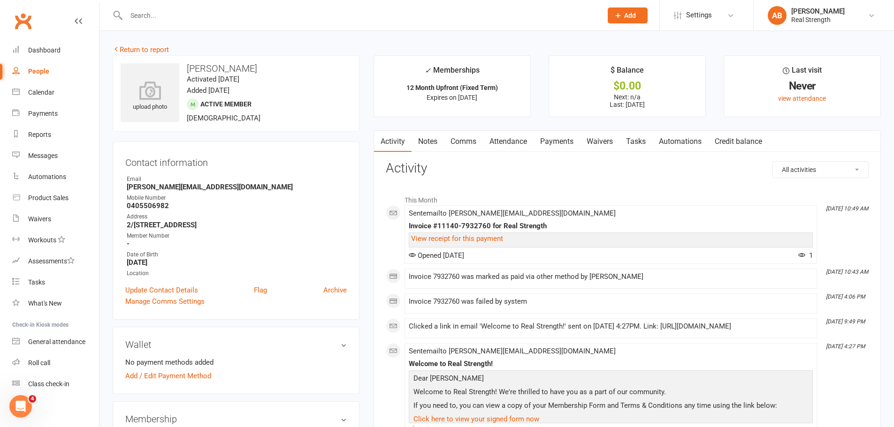
click at [28, 71] on div "People" at bounding box center [38, 72] width 21 height 8
select select "100"
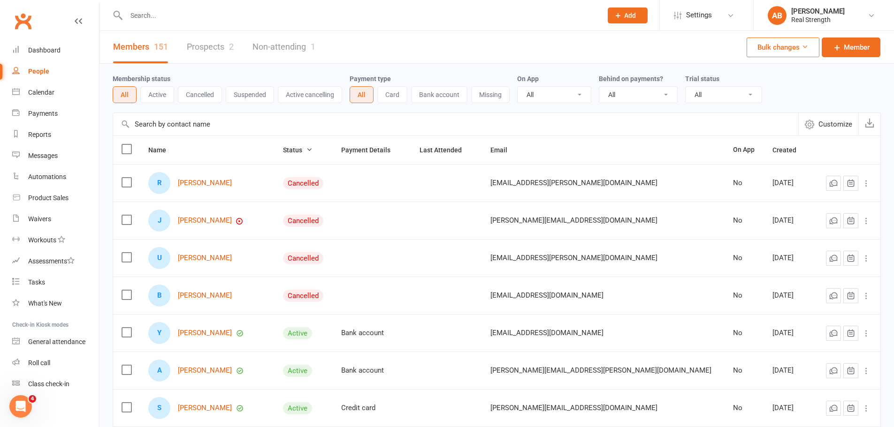
click at [222, 38] on link "Prospects 2" at bounding box center [210, 47] width 47 height 32
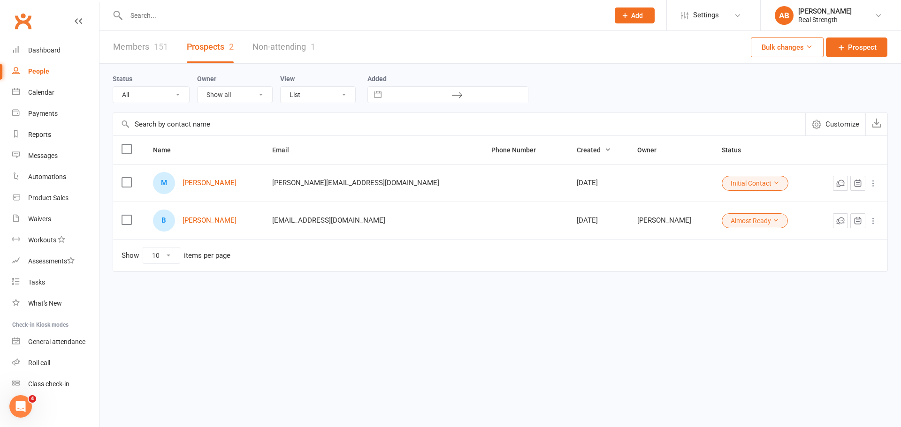
click at [152, 46] on link "Members 151" at bounding box center [140, 47] width 55 height 32
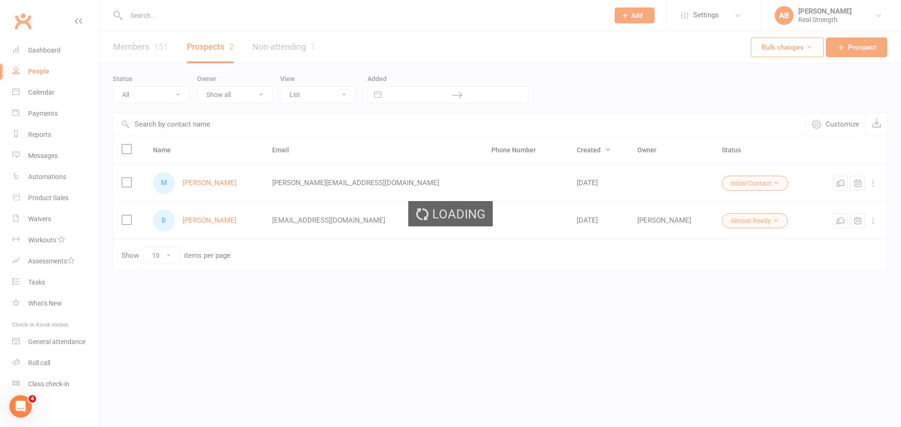
select select "100"
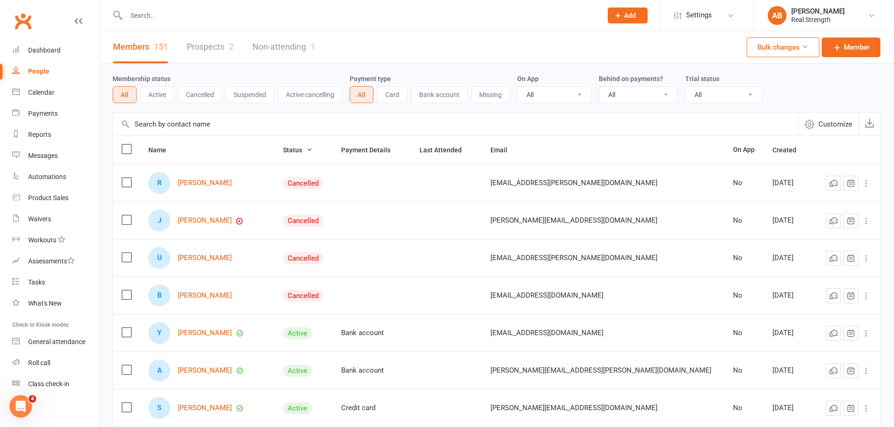
click at [219, 46] on link "Prospects 2" at bounding box center [210, 47] width 47 height 32
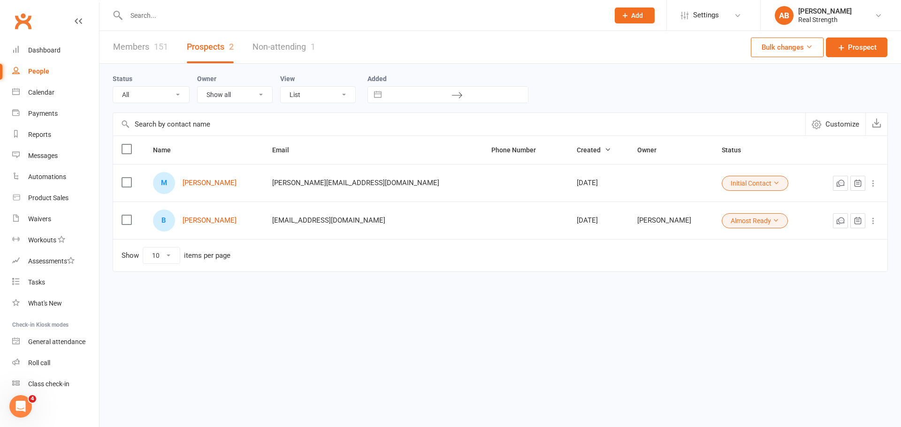
click at [130, 47] on link "Members 151" at bounding box center [140, 47] width 55 height 32
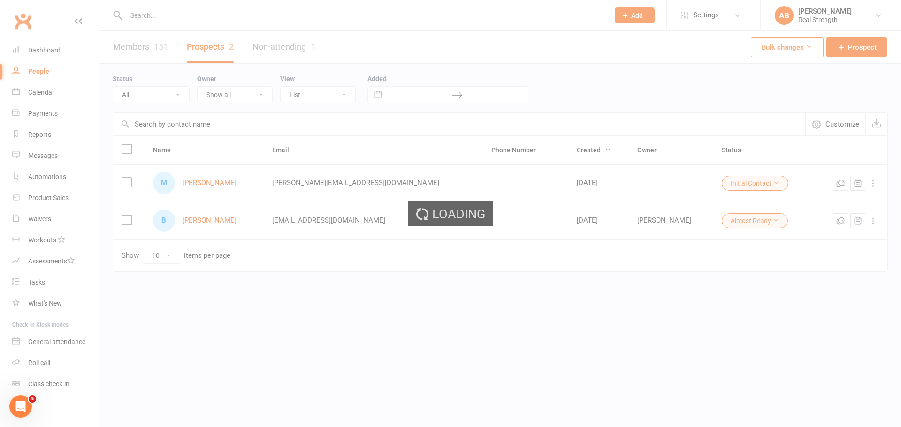
select select "100"
